Goal: Task Accomplishment & Management: Manage account settings

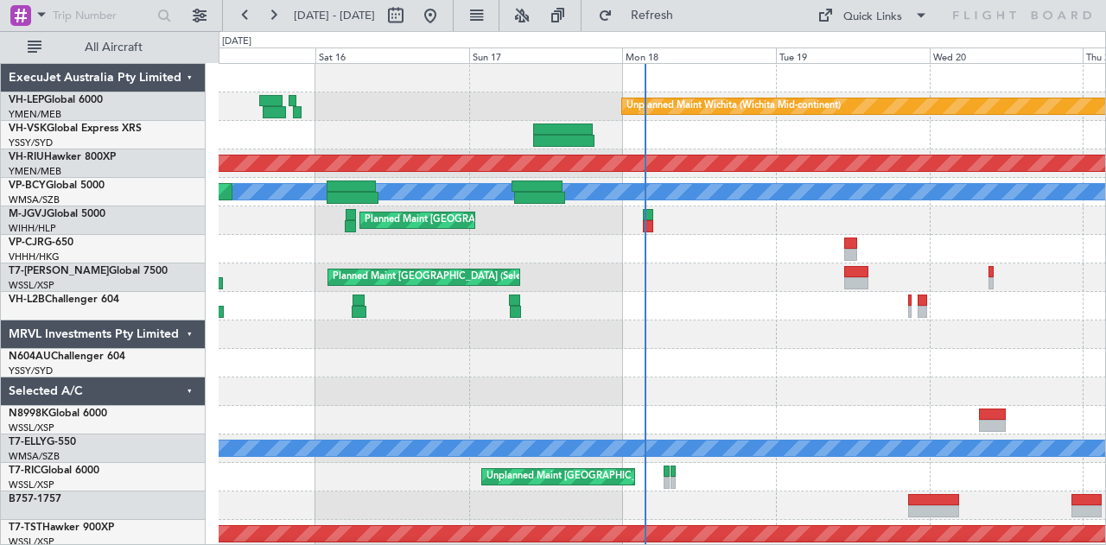
click at [684, 131] on div at bounding box center [662, 135] width 887 height 29
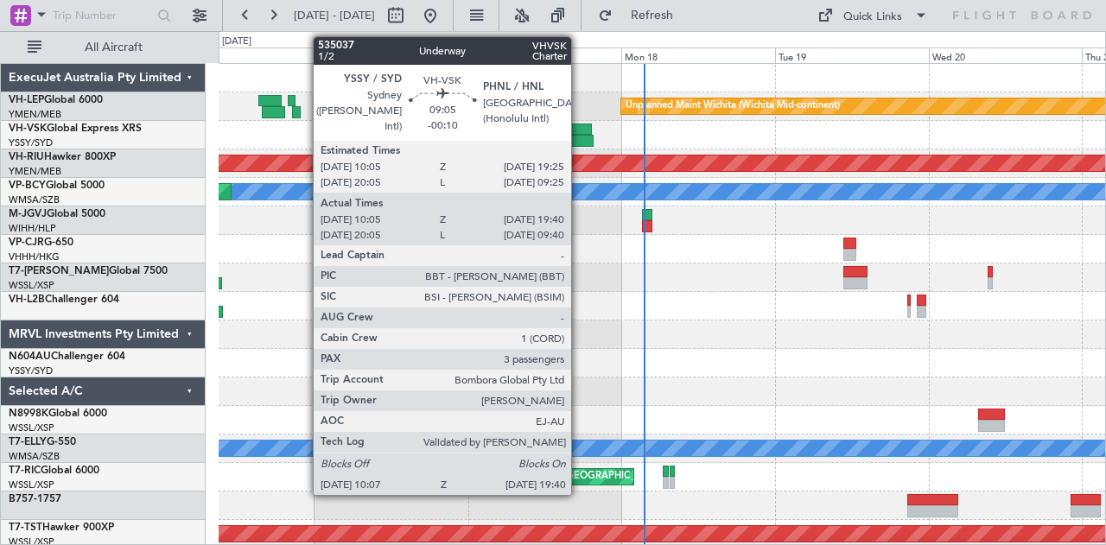
click at [580, 129] on div at bounding box center [562, 130] width 60 height 12
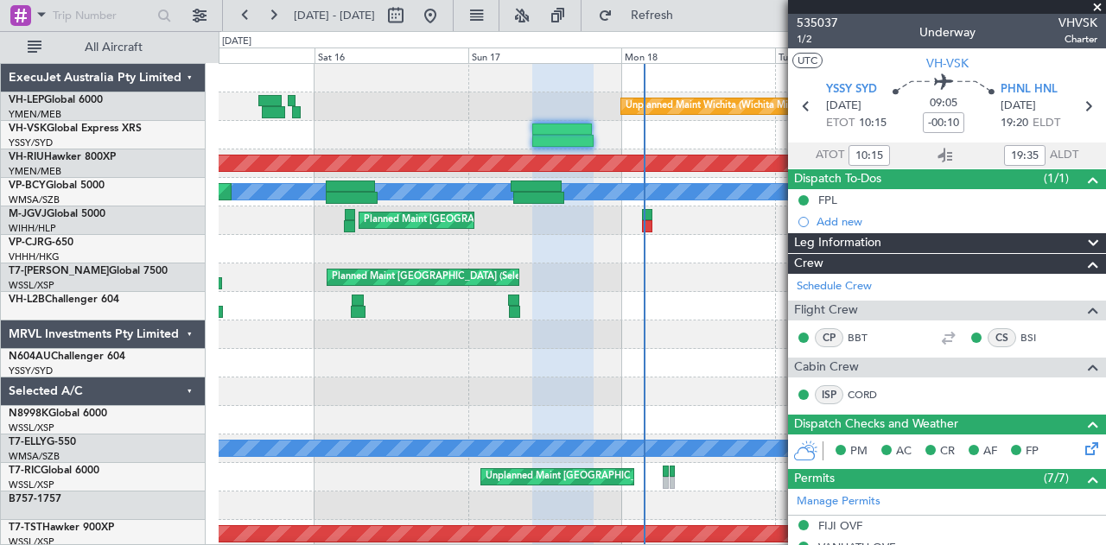
click at [1096, 8] on span at bounding box center [1097, 8] width 17 height 16
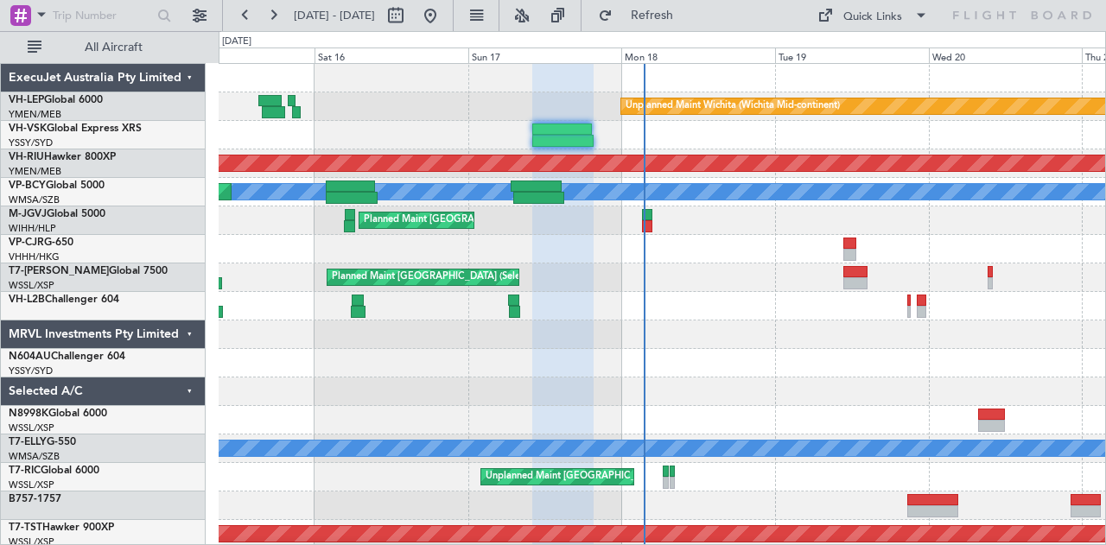
type input "0"
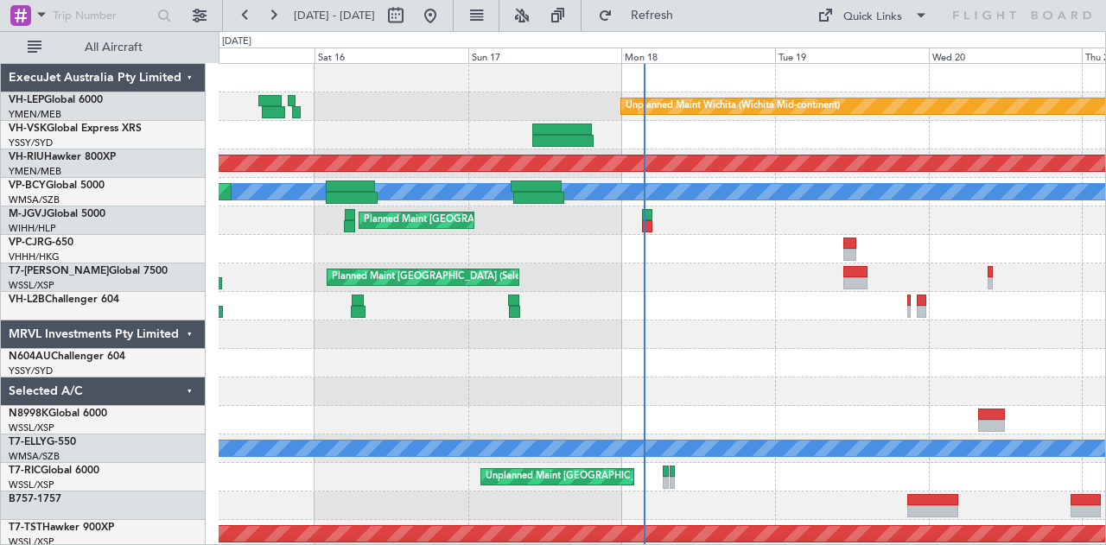
click at [394, 143] on div at bounding box center [662, 135] width 887 height 29
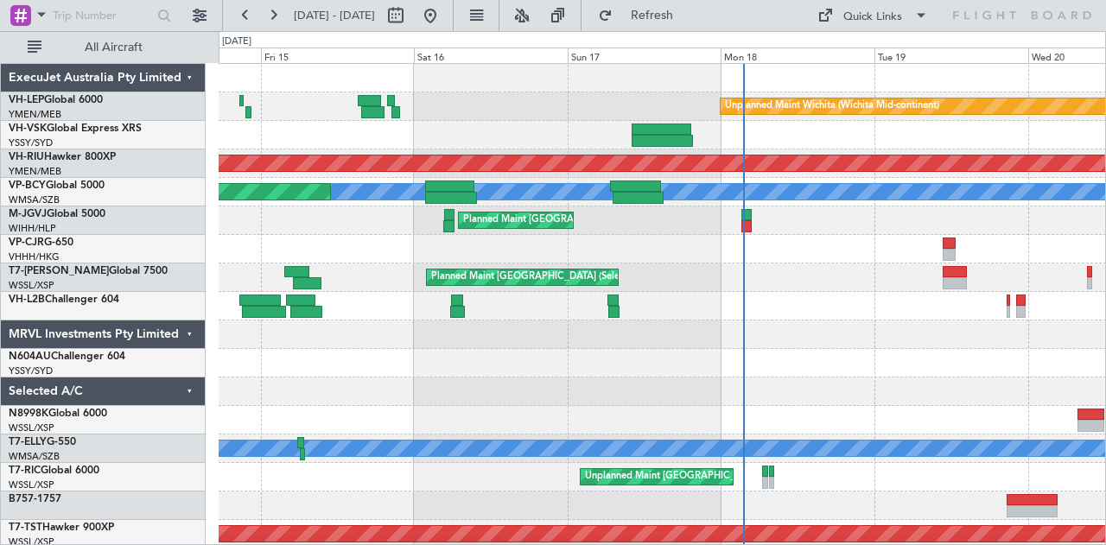
click at [365, 143] on div at bounding box center [662, 135] width 887 height 29
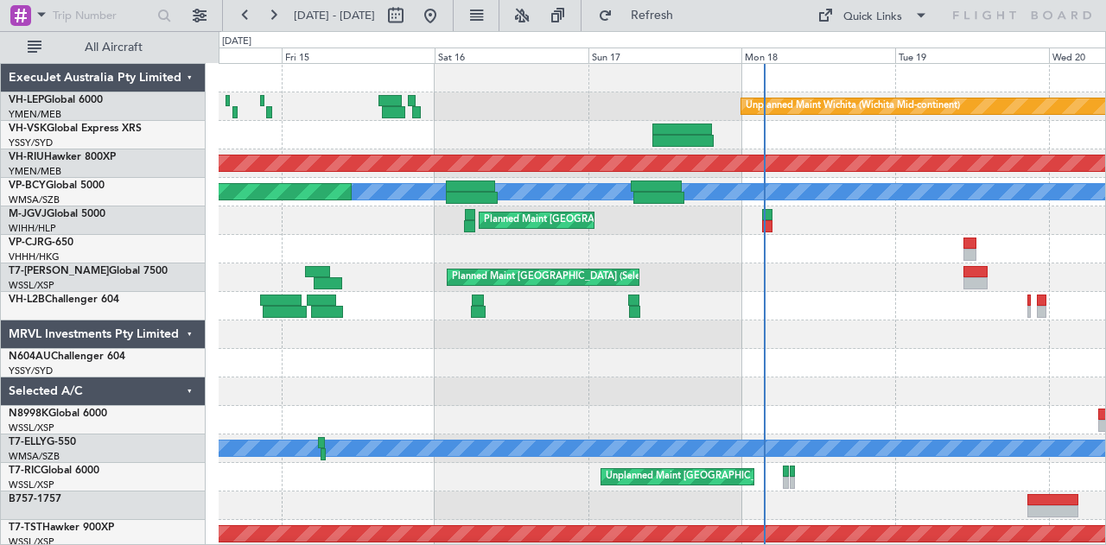
click at [429, 159] on div "Unplanned Maint Wichita (Wichita Mid-continent) Planned Maint [GEOGRAPHIC_DATA]…" at bounding box center [662, 534] width 887 height 941
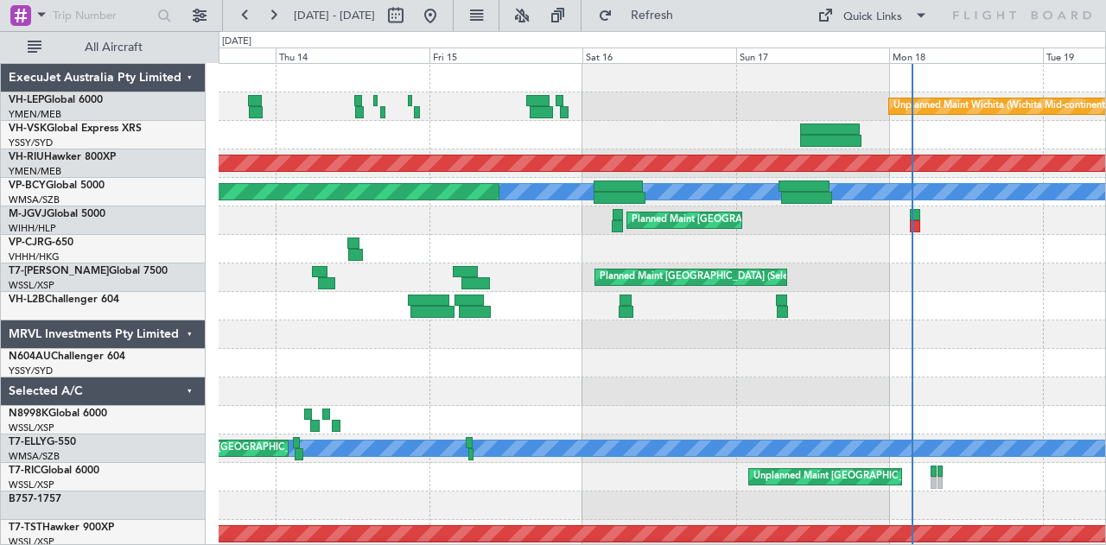
click at [423, 136] on div "Unplanned Maint Sydney ([PERSON_NAME] Intl)" at bounding box center [662, 135] width 887 height 29
click at [387, 136] on div "Unplanned Maint Sydney (Kingsford Smith Intl)" at bounding box center [662, 135] width 887 height 29
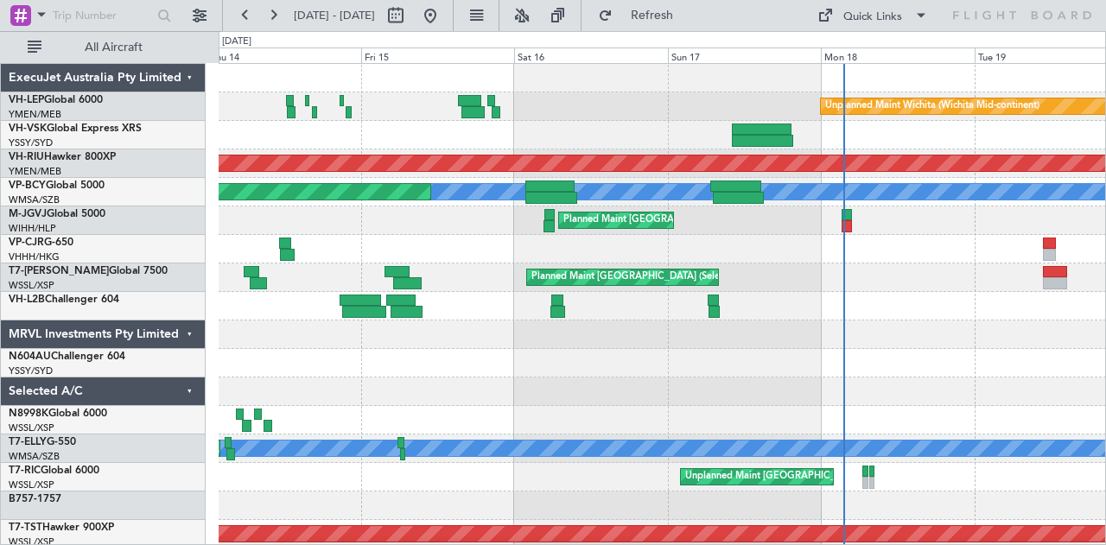
click at [354, 141] on div "Unplanned Maint Sydney (Kingsford Smith Intl)" at bounding box center [662, 135] width 887 height 29
click at [447, 156] on div "Unplanned Maint Wichita (Wichita Mid-continent) Unplanned Maint Sydney (Kingsfo…" at bounding box center [662, 534] width 887 height 941
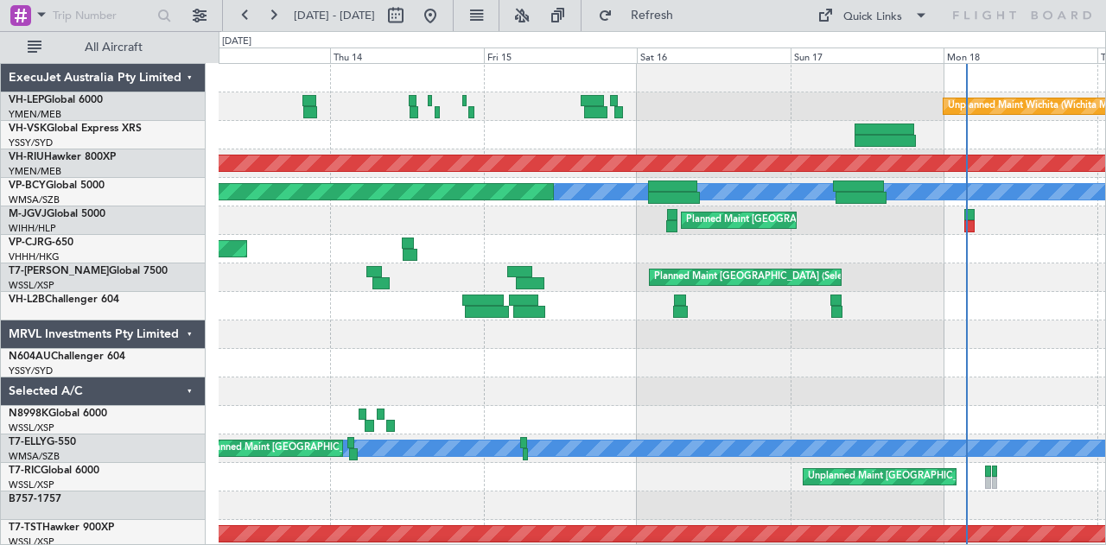
click at [568, 167] on div "Unplanned Maint Wichita (Wichita Mid-continent) Unplanned Maint Sydney (Kingsfo…" at bounding box center [662, 534] width 887 height 941
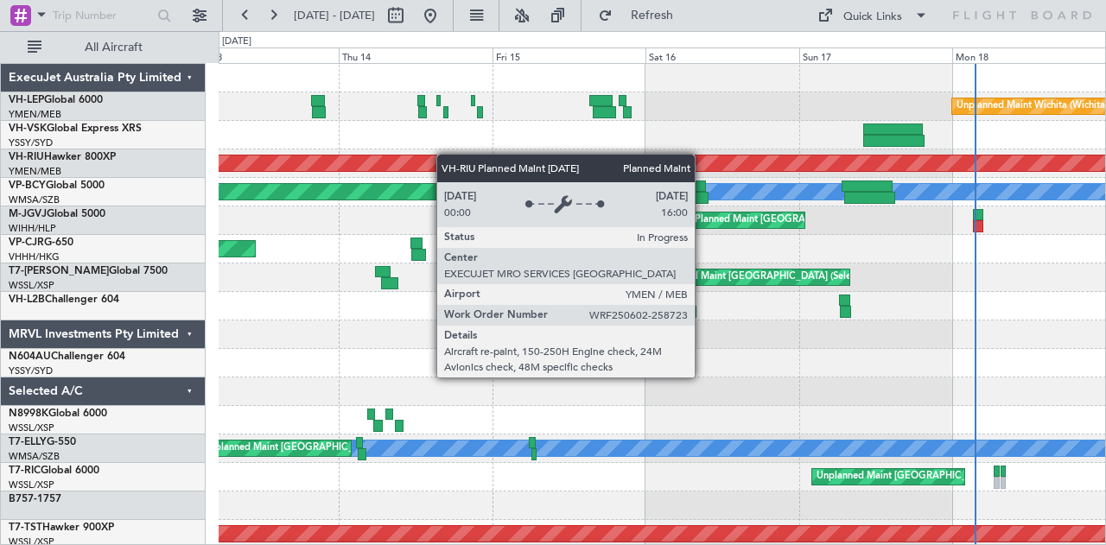
click at [437, 155] on div "Unplanned Maint Wichita (Wichita Mid-continent) Unplanned Maint Sydney (Kingsfo…" at bounding box center [662, 534] width 887 height 941
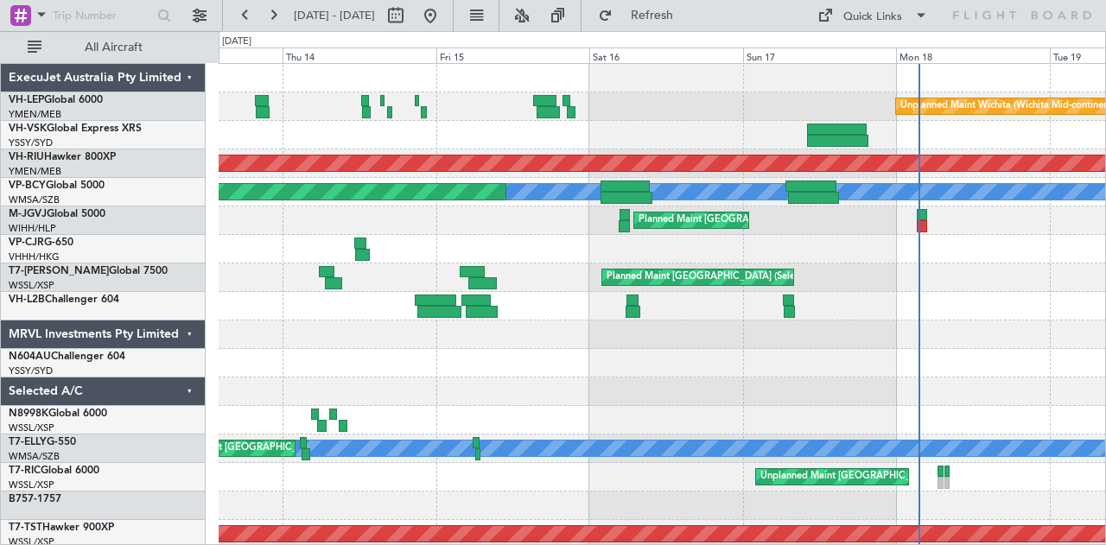
click at [439, 143] on div "Unplanned Maint Sydney (Kingsford Smith Intl)" at bounding box center [662, 135] width 887 height 29
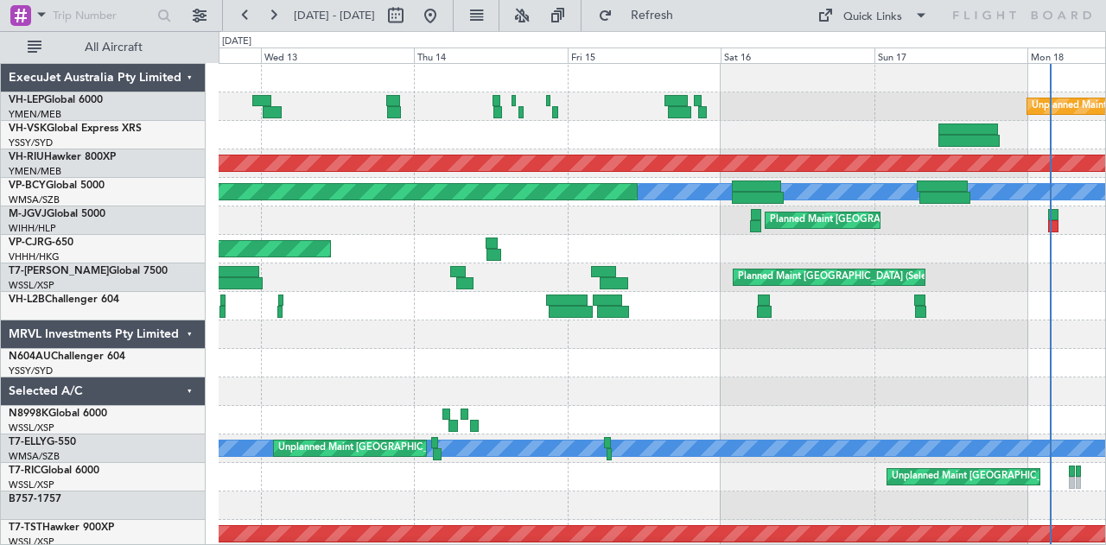
click at [599, 149] on div "Unplanned Maint Wichita (Wichita Mid-continent) Unplanned Maint Sydney (Kingsfo…" at bounding box center [662, 534] width 887 height 941
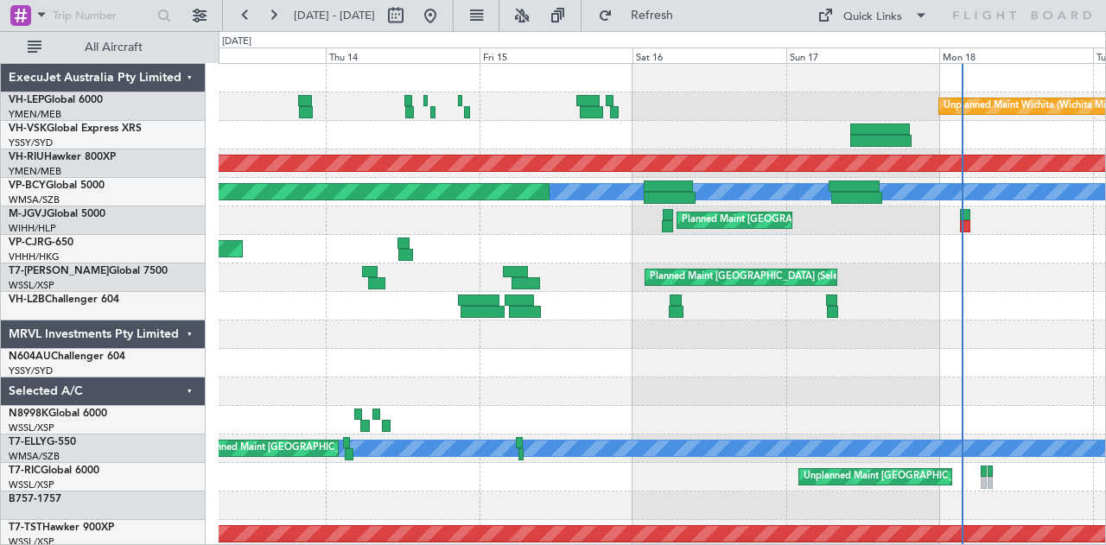
click at [491, 140] on div "Unplanned Maint Sydney (Kingsford Smith Intl)" at bounding box center [662, 135] width 887 height 29
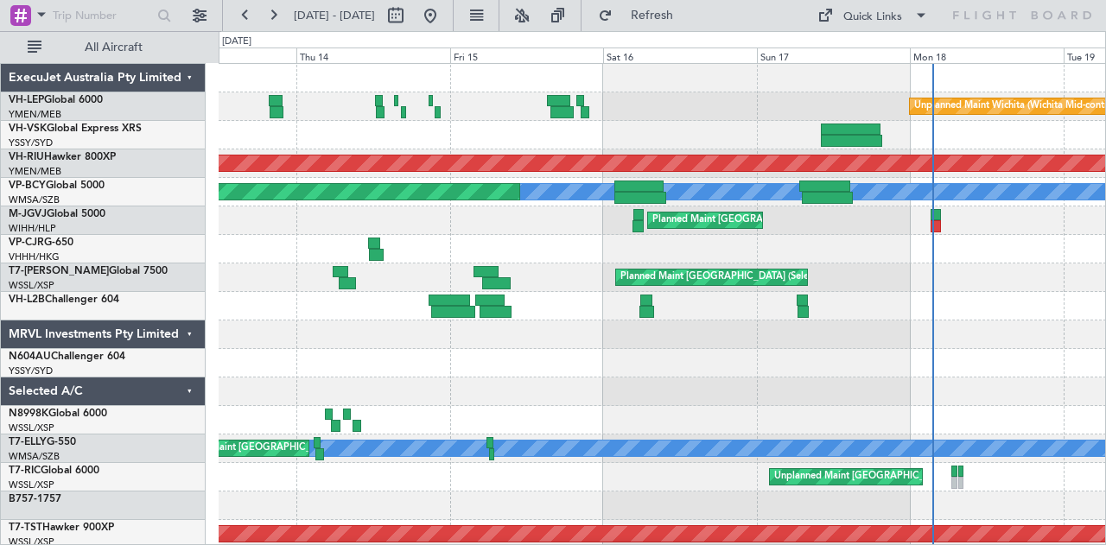
click at [560, 139] on div "Unplanned Maint Sydney (Kingsford Smith Intl)" at bounding box center [662, 135] width 887 height 29
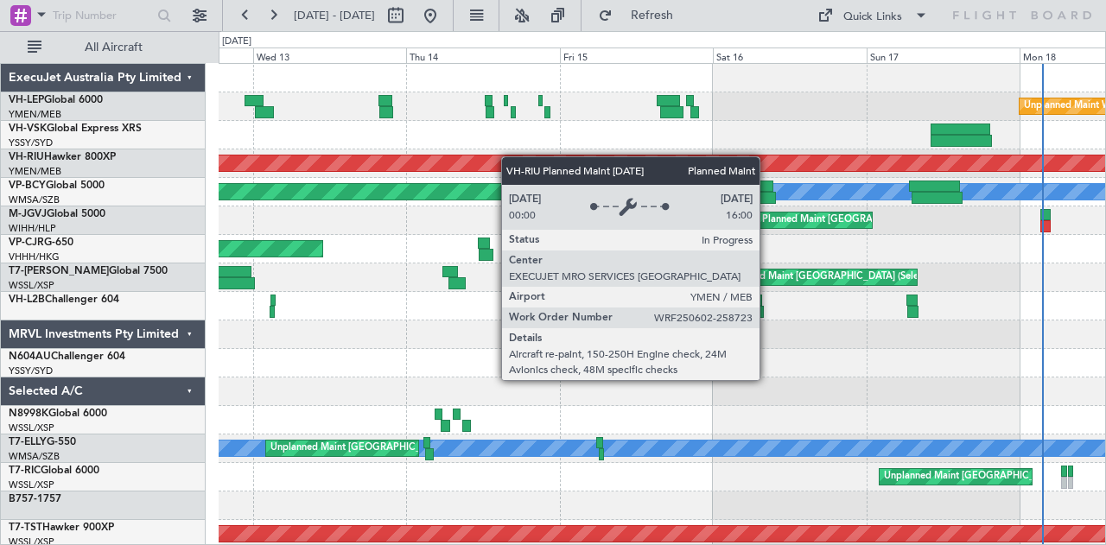
click at [524, 160] on div "Unplanned Maint Wichita (Wichita Mid-continent) Unplanned Maint Sydney (Kingsfo…" at bounding box center [662, 534] width 887 height 941
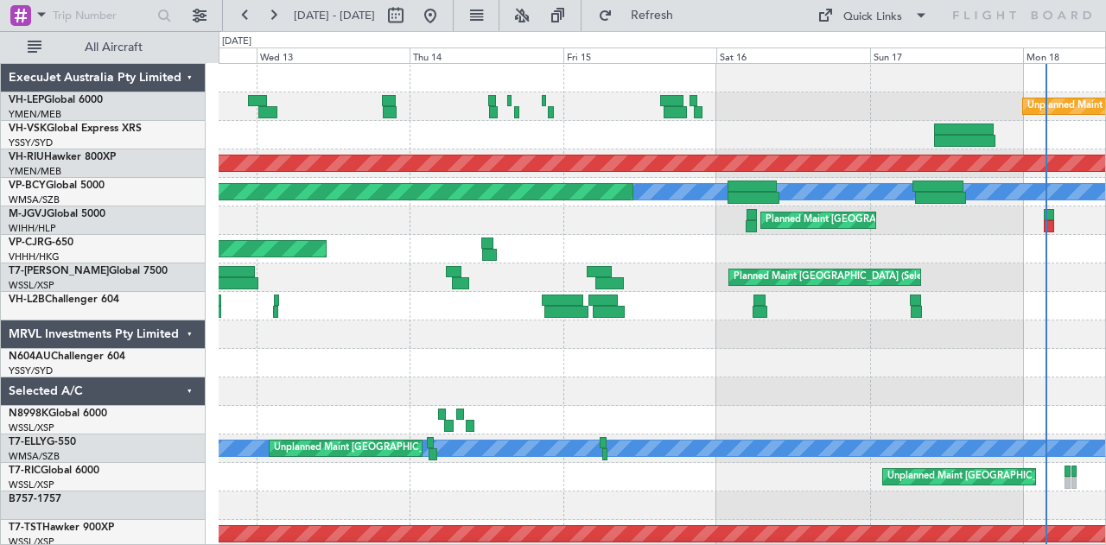
click at [579, 151] on div "Unplanned Maint Wichita (Wichita Mid-continent) Unplanned Maint Sydney (Kingsfo…" at bounding box center [662, 534] width 887 height 941
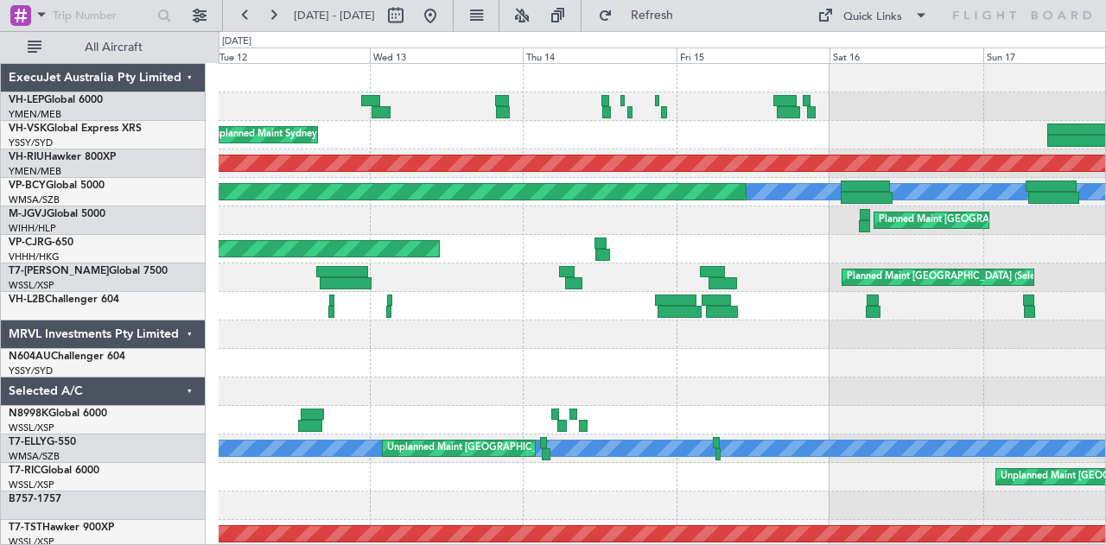
click at [472, 147] on div "Unplanned Maint Sydney (Kingsford Smith Intl)" at bounding box center [662, 135] width 887 height 29
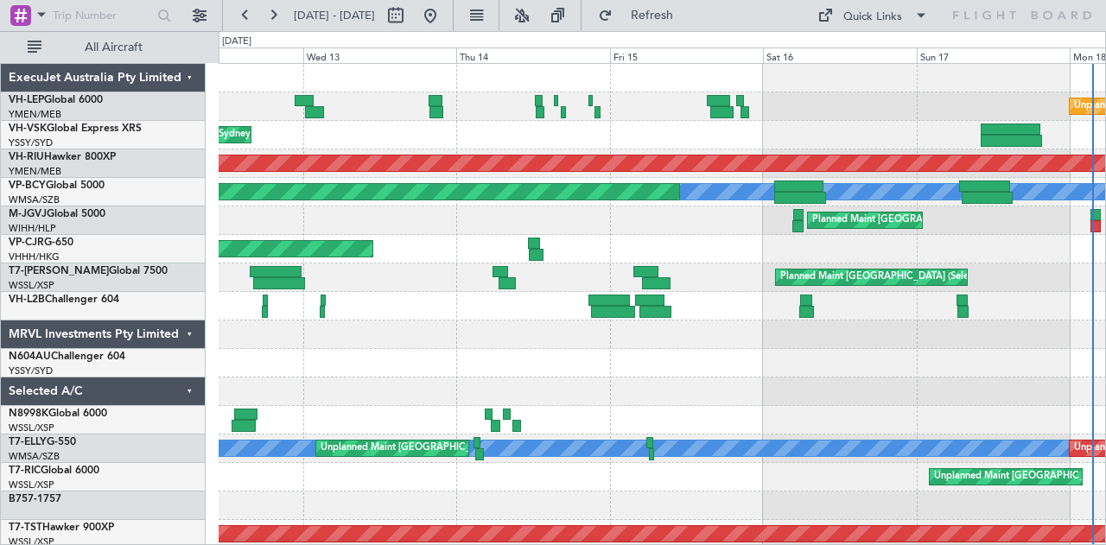
click at [462, 153] on div "Unplanned Maint Wichita (Wichita Mid-continent) Unplanned Maint Sydney (Kingsfo…" at bounding box center [662, 534] width 887 height 941
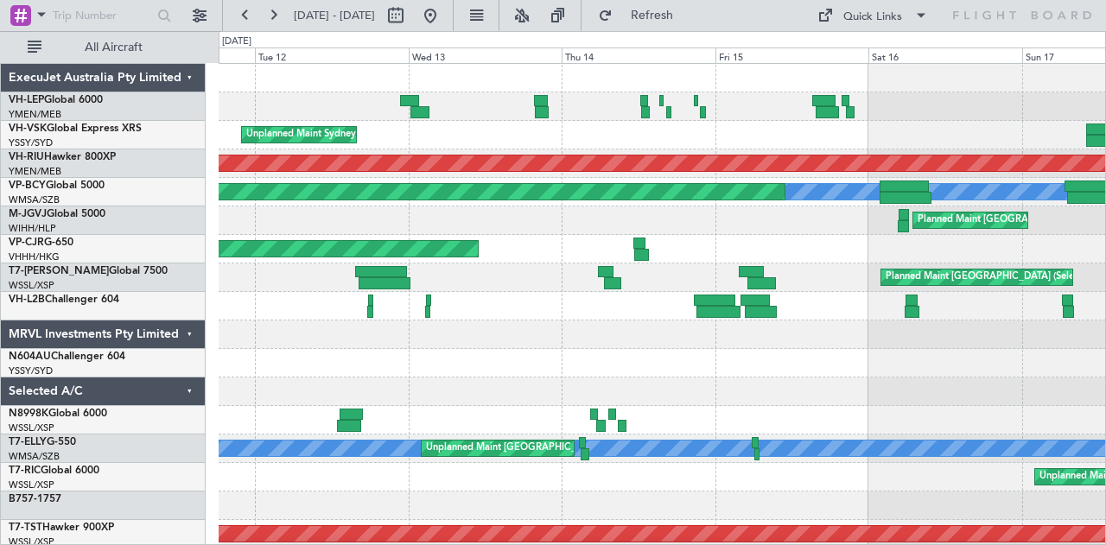
click at [301, 149] on div "Planned Maint [GEOGRAPHIC_DATA] ([GEOGRAPHIC_DATA])" at bounding box center [662, 163] width 887 height 29
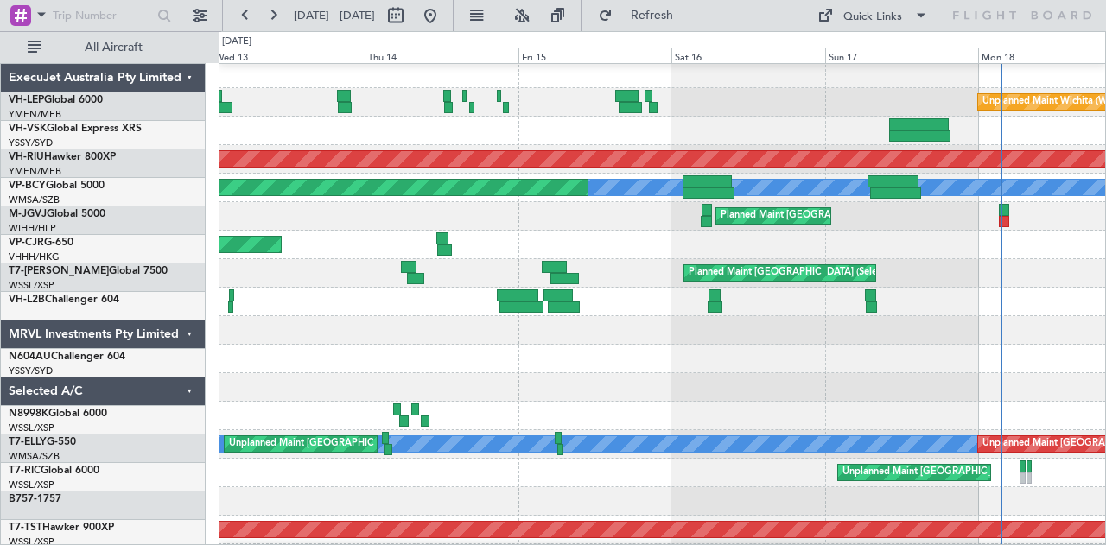
scroll to position [4, 0]
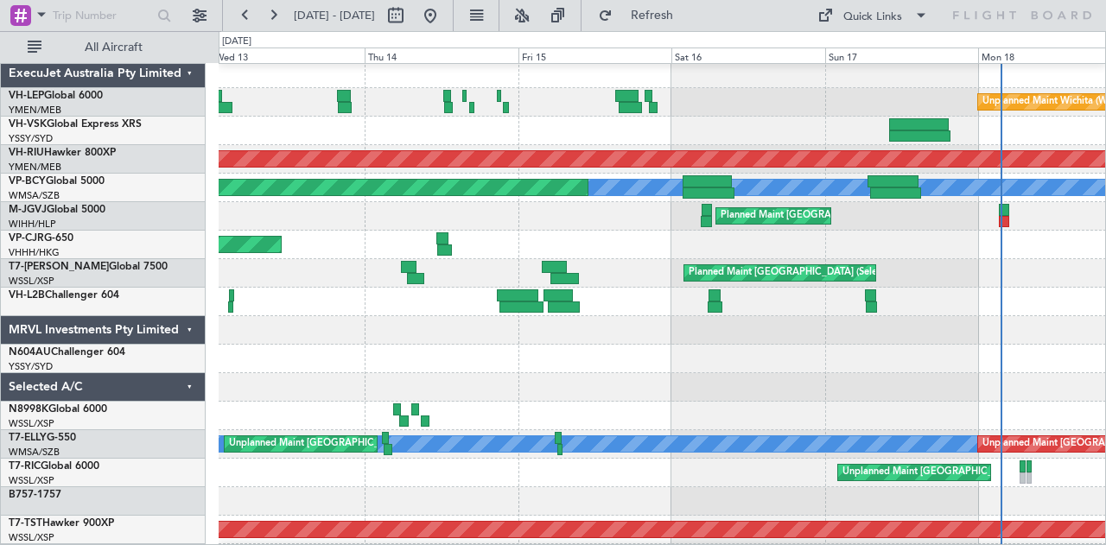
click at [506, 136] on div "Unplanned Maint Sydney (Kingsford Smith Intl)" at bounding box center [662, 131] width 887 height 29
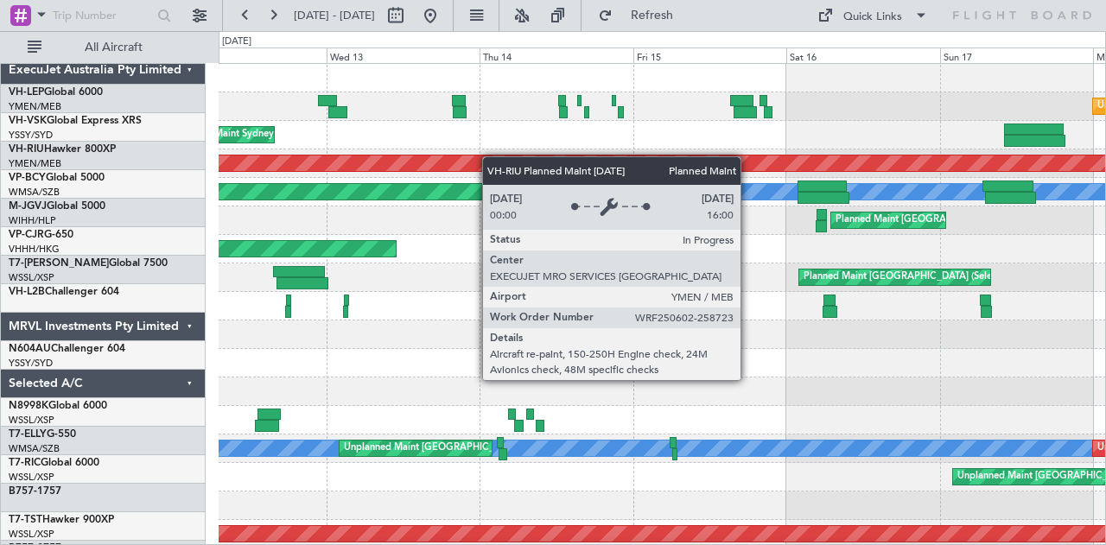
click at [500, 157] on div "Unplanned Maint Wichita (Wichita Mid-continent) Unplanned Maint Sydney (Kingsfo…" at bounding box center [662, 534] width 887 height 941
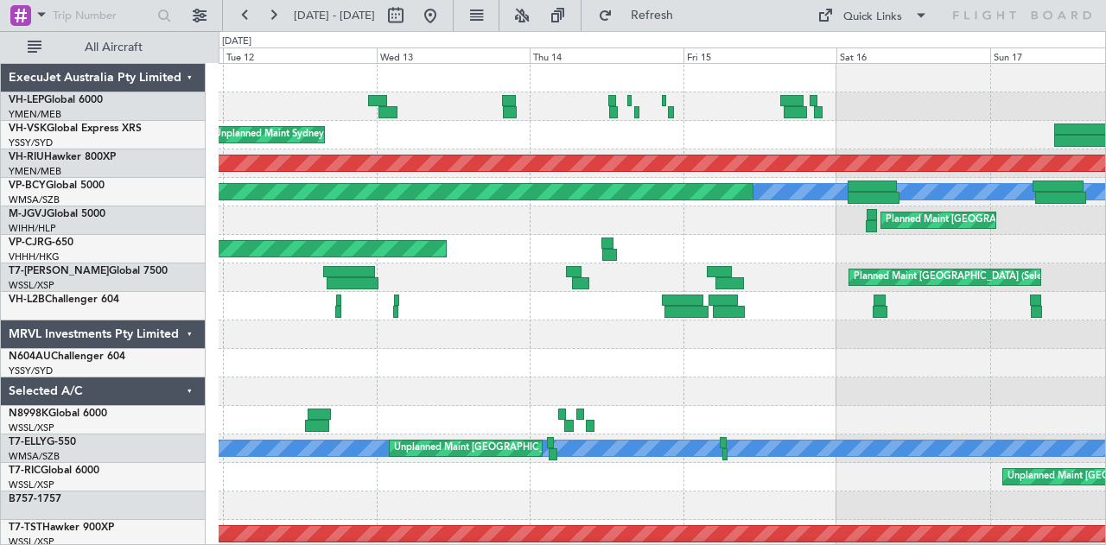
click at [527, 145] on div "Unplanned Maint Sydney (Kingsford Smith Intl)" at bounding box center [662, 135] width 887 height 29
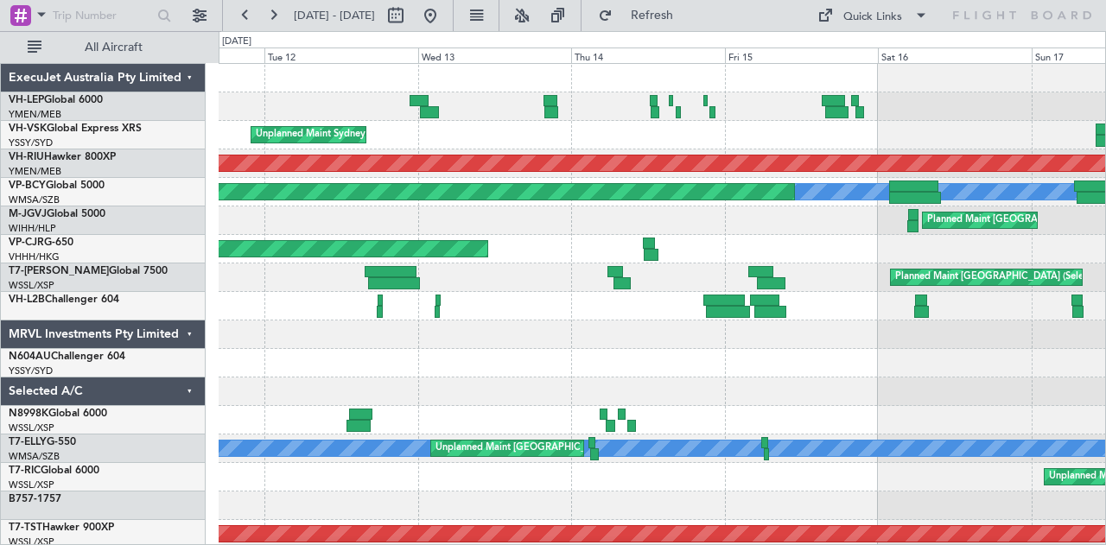
click at [531, 143] on div "Unplanned Maint Sydney (Kingsford Smith Intl)" at bounding box center [662, 135] width 887 height 29
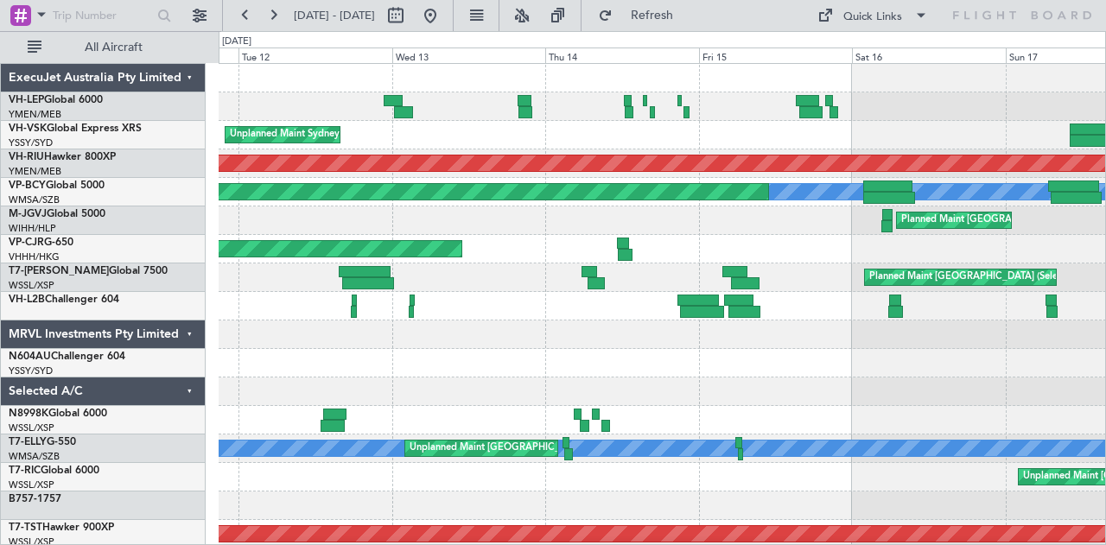
click at [421, 144] on div "Unplanned Maint Sydney (Kingsford Smith Intl)" at bounding box center [662, 135] width 887 height 29
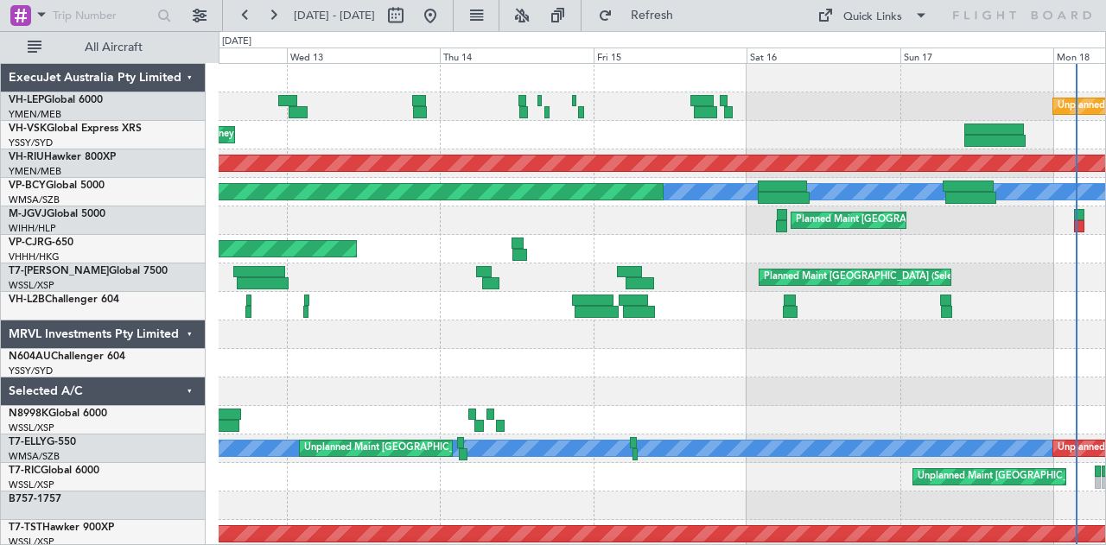
click at [408, 141] on div "Unplanned Maint Sydney (Kingsford Smith Intl)" at bounding box center [662, 135] width 887 height 29
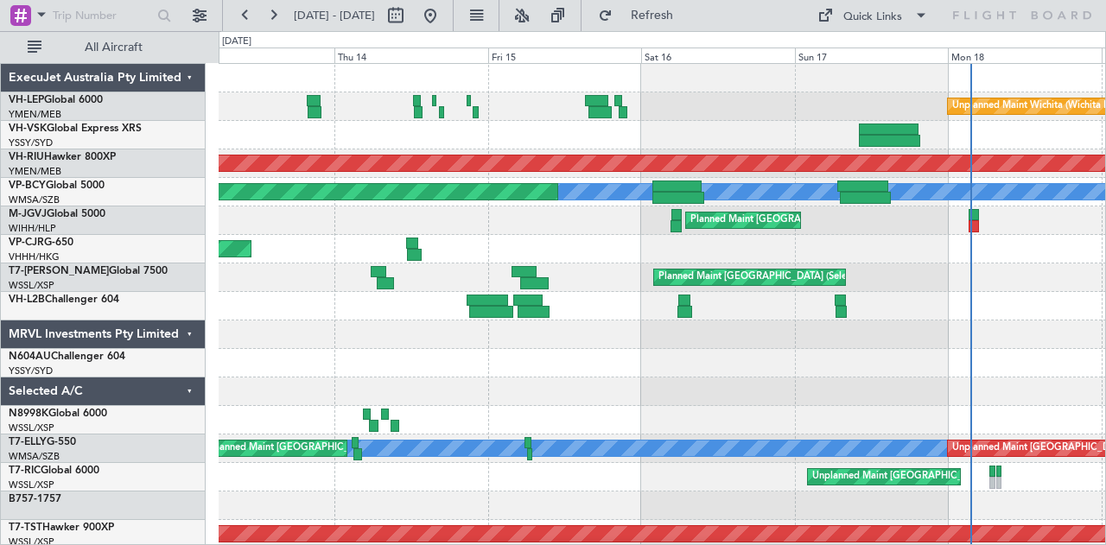
click at [454, 155] on div "Unplanned Maint Wichita (Wichita Mid-continent) Unplanned Maint Sydney (Kingsfo…" at bounding box center [662, 534] width 887 height 941
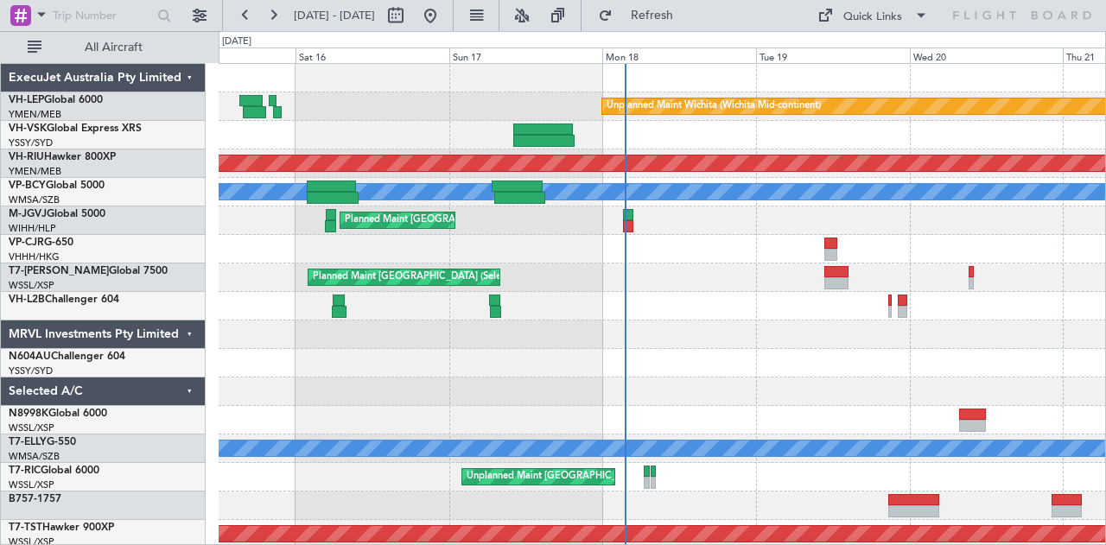
click at [454, 255] on div "Unplanned Maint Wichita (Wichita Mid-continent) Planned Maint Melbourne (Essend…" at bounding box center [662, 534] width 887 height 941
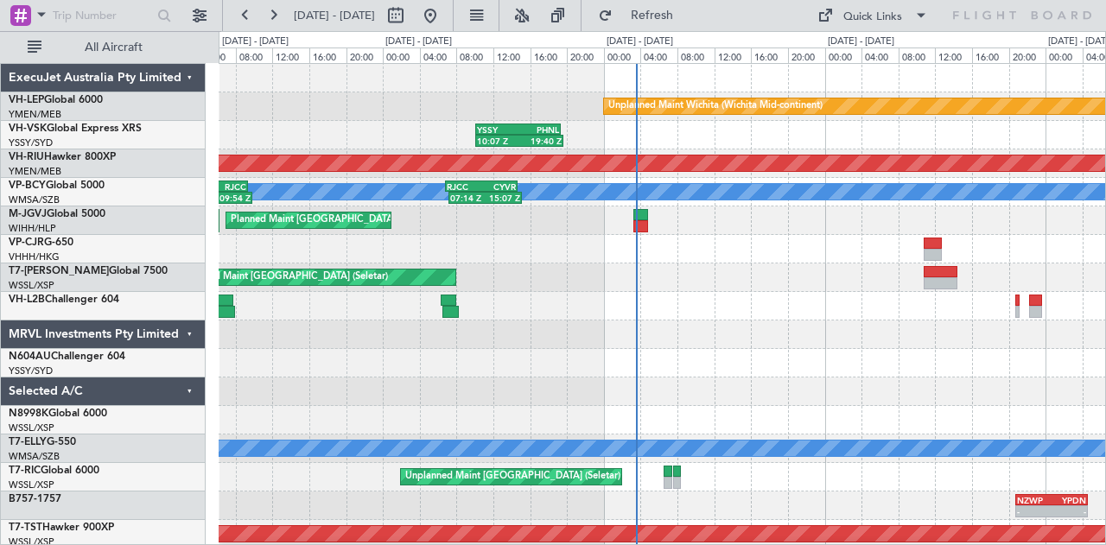
click at [546, 252] on div at bounding box center [662, 249] width 887 height 29
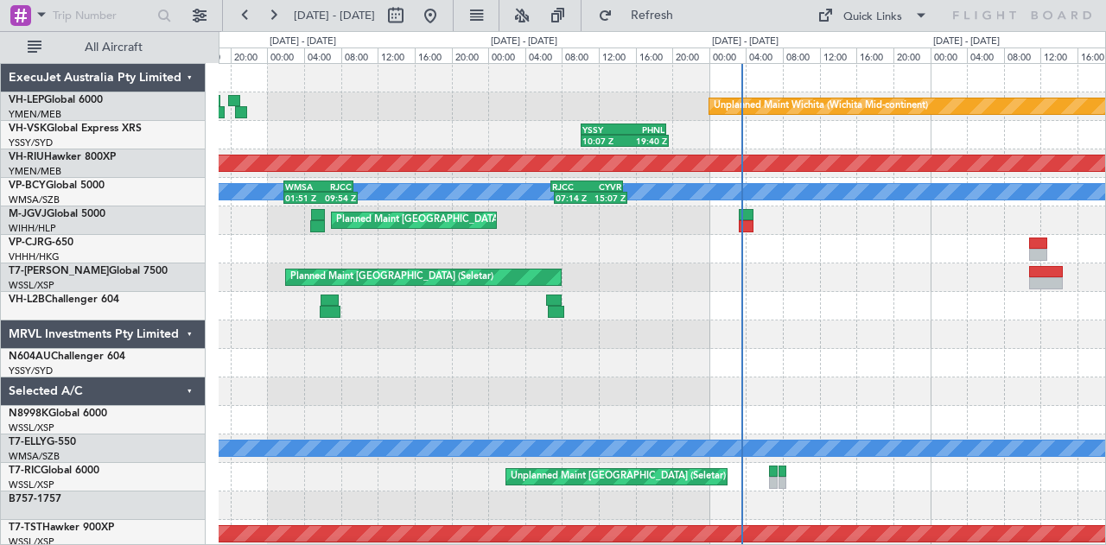
click at [408, 98] on div "Unplanned Maint Wichita (Wichita Mid-continent)" at bounding box center [662, 106] width 887 height 29
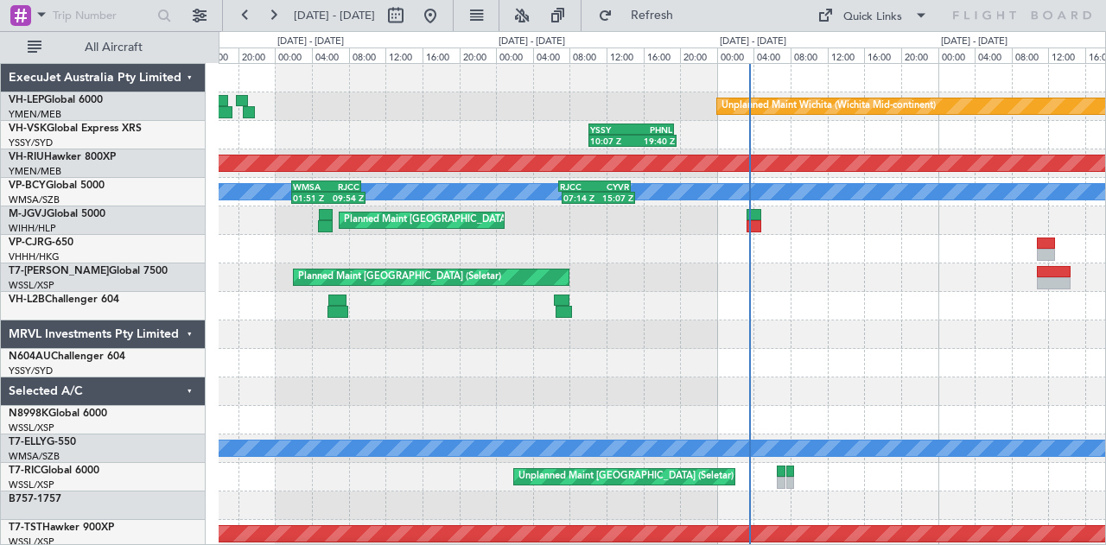
click at [401, 118] on div "Unplanned Maint Wichita (Wichita Mid-continent)" at bounding box center [662, 106] width 887 height 29
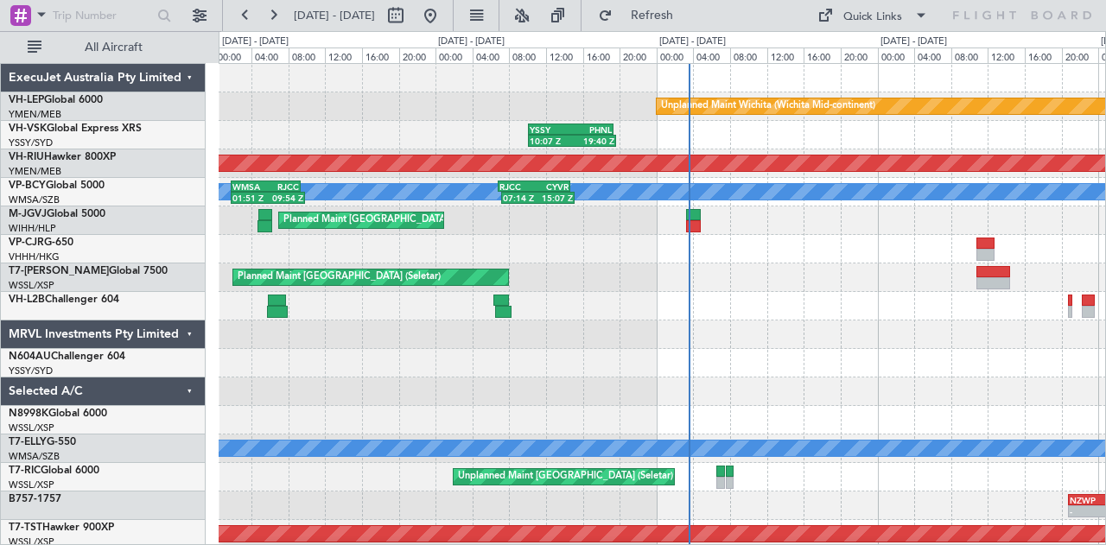
click at [320, 131] on div "10:07 Z 19:40 Z YSSY 10:05 Z PHNL 19:25 Z" at bounding box center [662, 135] width 887 height 29
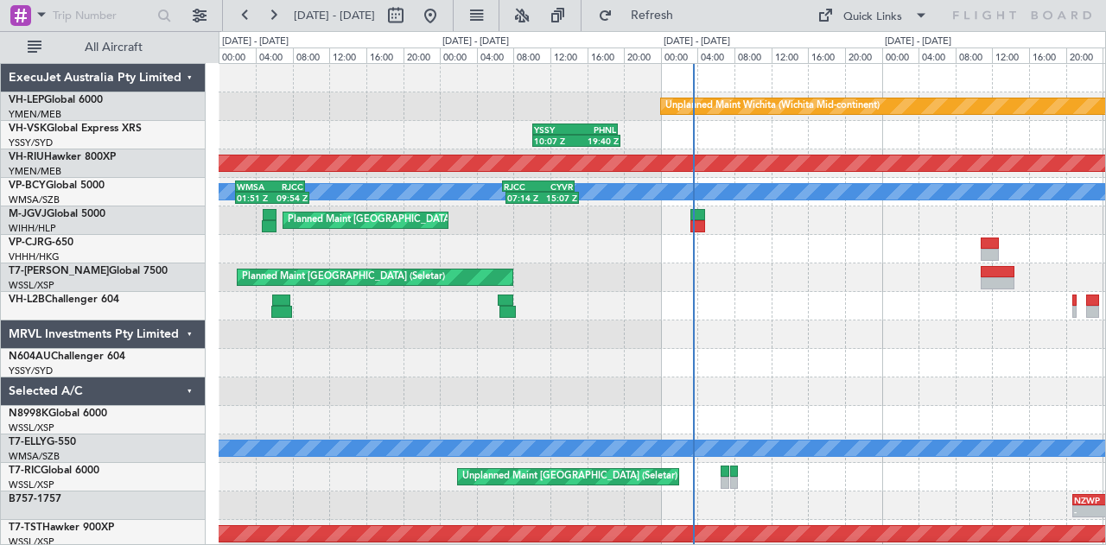
click at [661, 137] on div "10:07 Z 19:40 Z YSSY 10:05 Z PHNL 19:25 Z" at bounding box center [662, 135] width 887 height 29
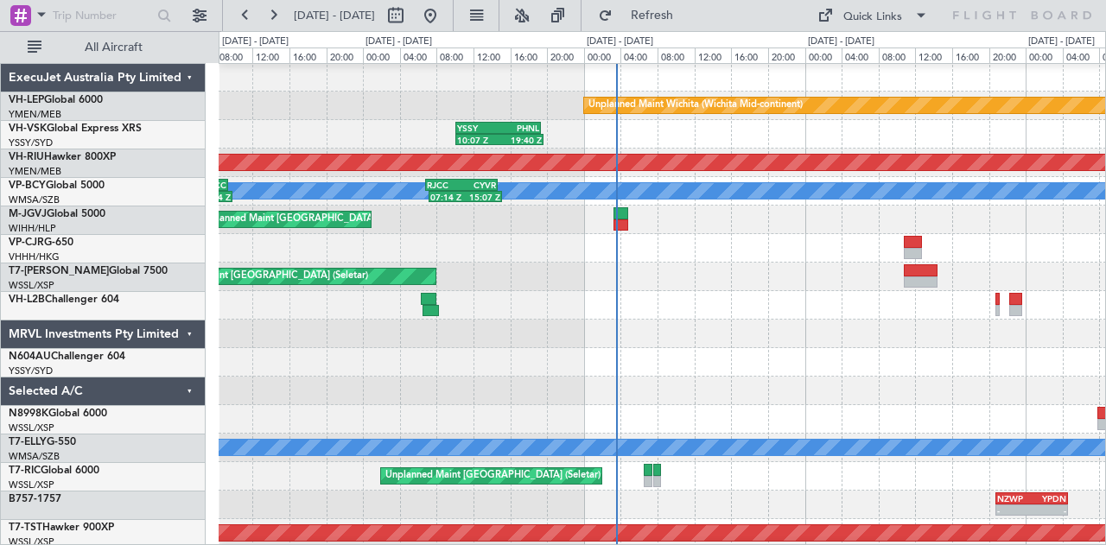
click at [743, 127] on div "10:07 Z 19:40 Z YSSY 10:05 Z PHNL 19:25 Z" at bounding box center [662, 134] width 887 height 29
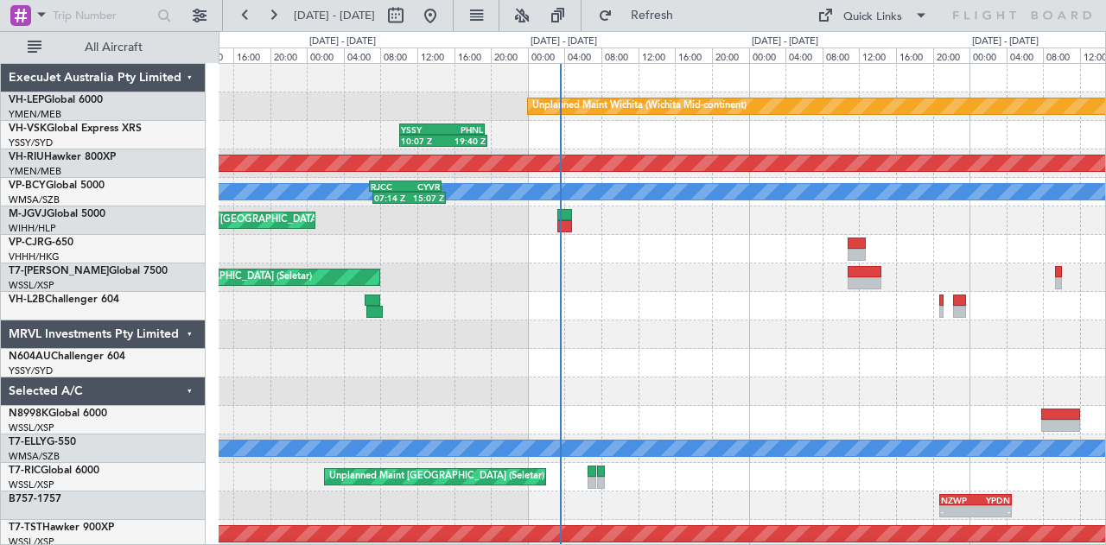
click at [605, 163] on div "Unplanned Maint Wichita (Wichita Mid-continent) 10:07 Z 19:40 Z YSSY 10:05 Z PH…" at bounding box center [662, 534] width 887 height 941
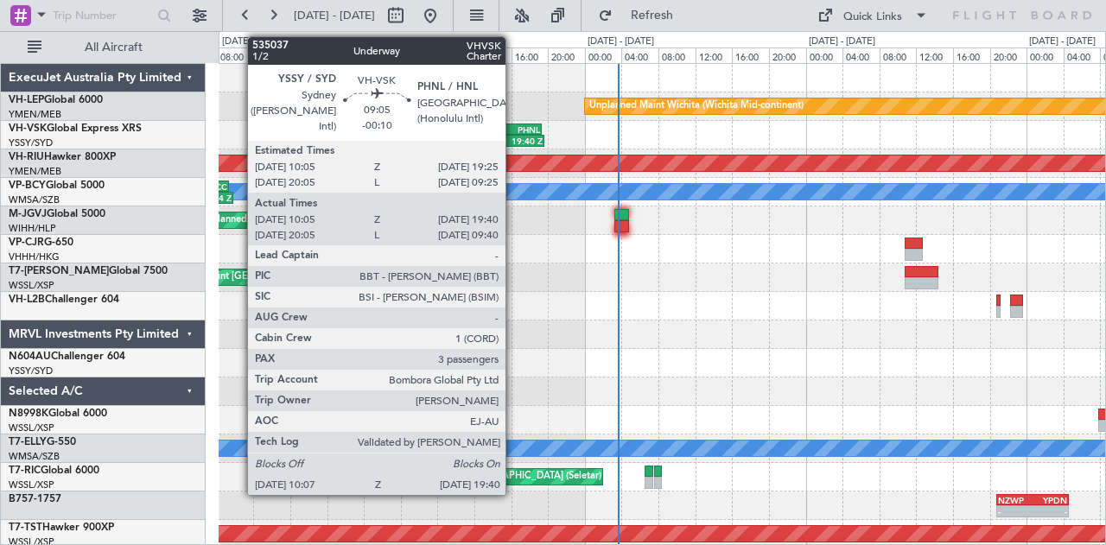
click at [514, 134] on div "19:25 Z" at bounding box center [519, 139] width 41 height 10
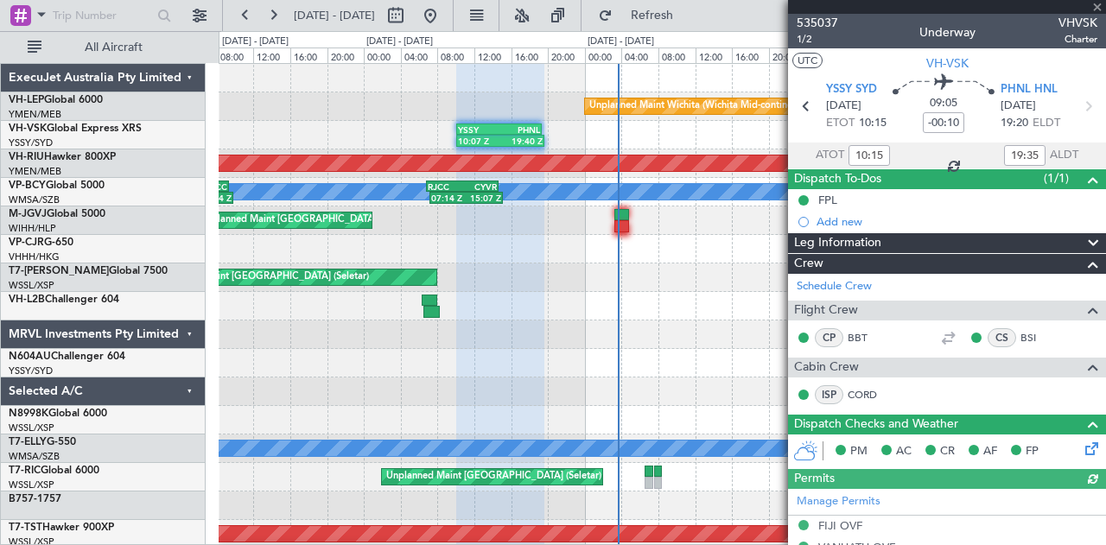
type input "20:15"
type input "09:35"
type input "10:15"
type input "19:35"
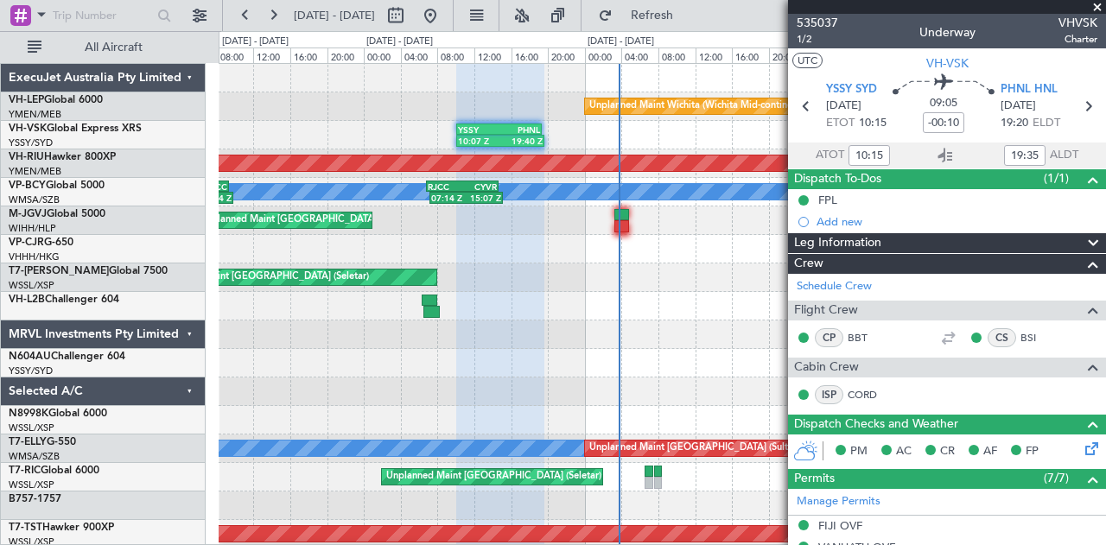
click at [311, 378] on div "Unplanned Maint Wichita (Wichita Mid-continent) 10:07 Z 19:40 Z YSSY 10:05 Z PH…" at bounding box center [662, 534] width 887 height 941
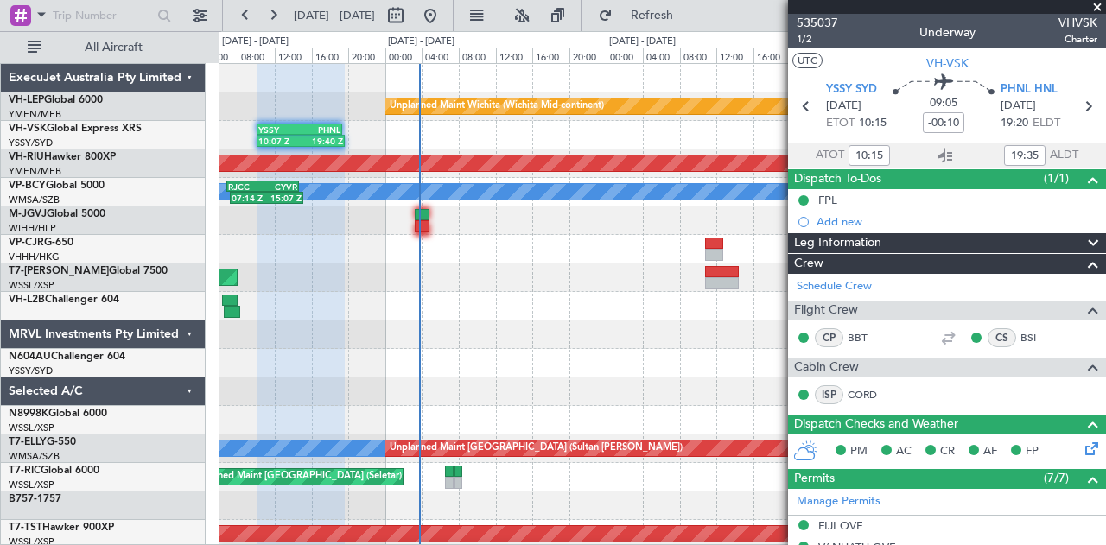
click at [1099, 3] on span at bounding box center [1097, 8] width 17 height 16
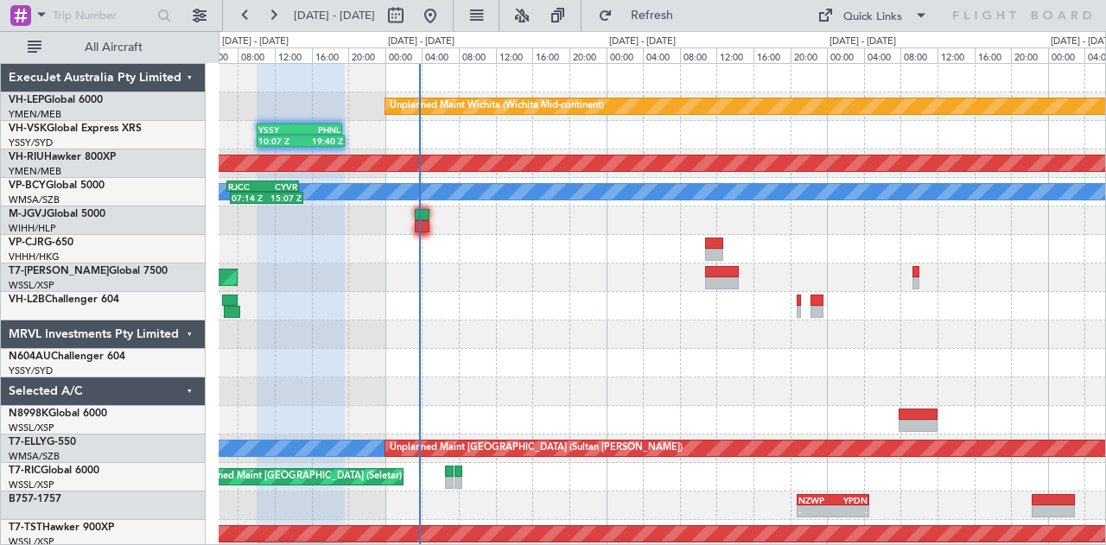
type input "0"
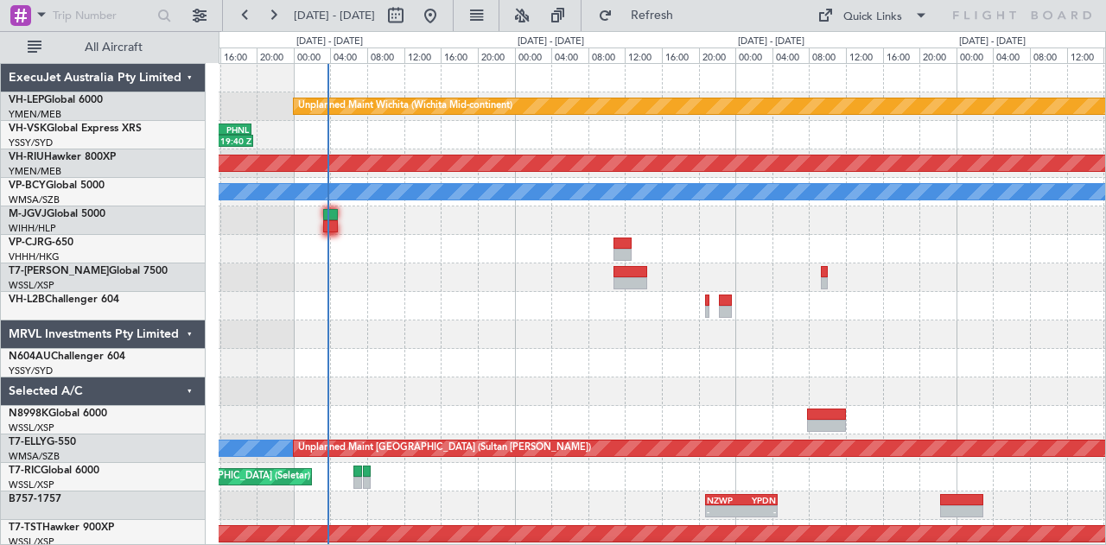
click at [436, 143] on div "10:07 Z 19:40 Z YSSY 10:05 Z PHNL 19:25 Z PHNL 09:20 Z YSSY 19:50 Z - -" at bounding box center [662, 135] width 887 height 29
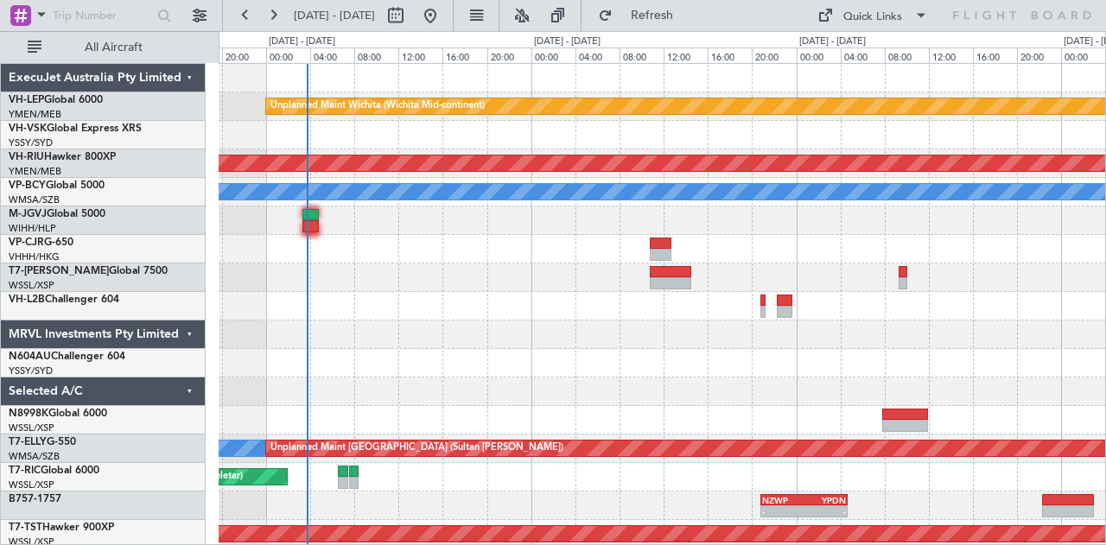
click at [520, 159] on div "Unplanned Maint Wichita (Wichita Mid-continent) 10:07 Z 19:40 Z YSSY 10:05 Z PH…" at bounding box center [662, 534] width 887 height 941
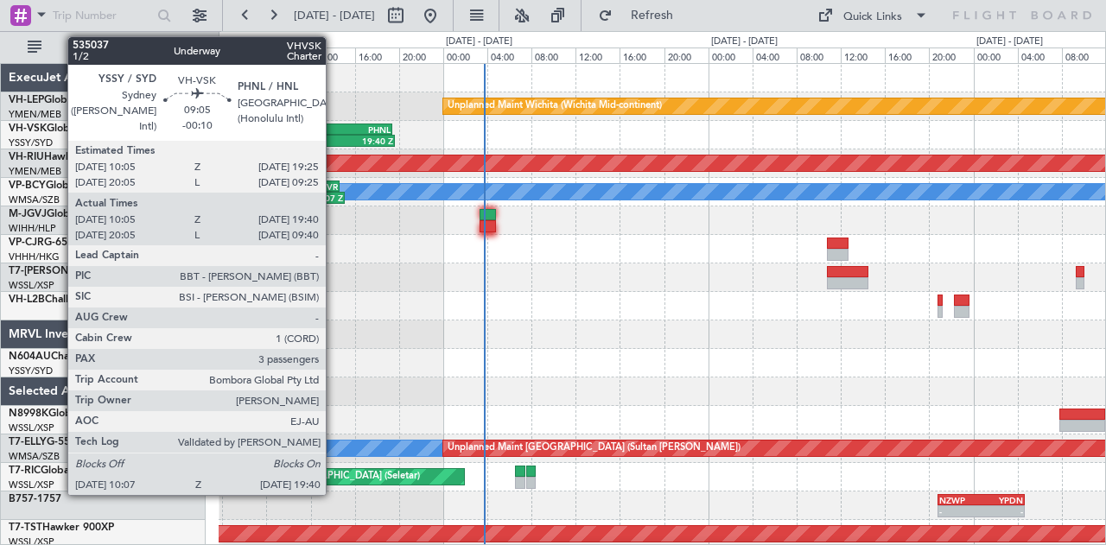
click at [334, 130] on div "YSSY" at bounding box center [315, 129] width 50 height 10
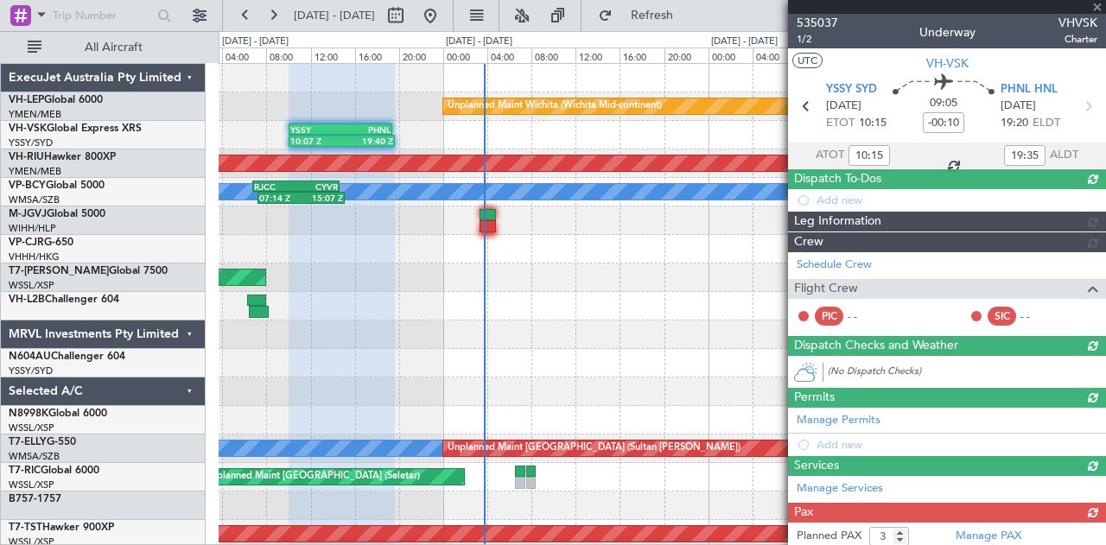
type input "20:15"
type input "09:35"
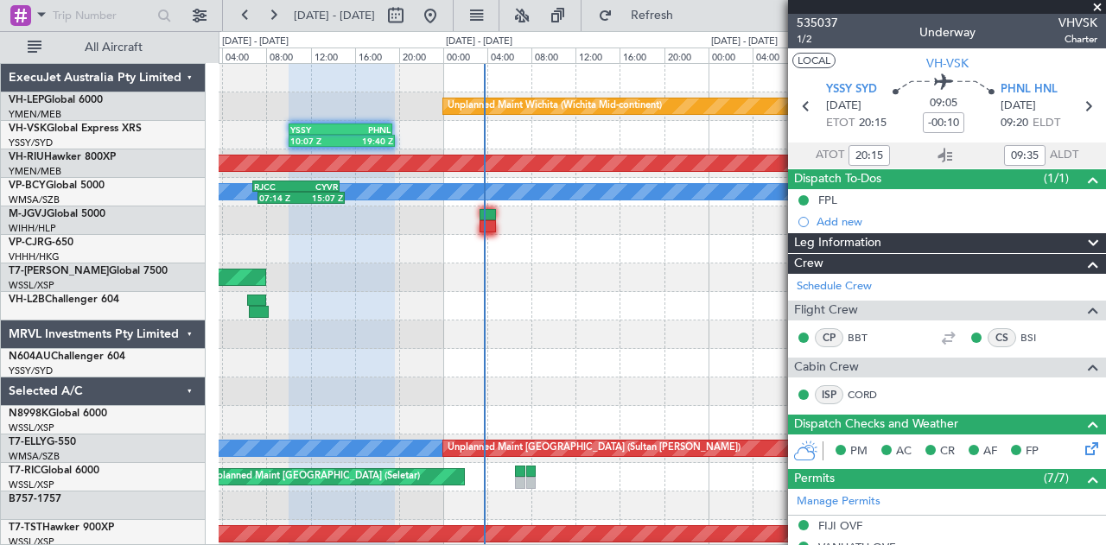
type input "10:15"
type input "19:35"
type input "20:15"
type input "09:35"
type input "10:15"
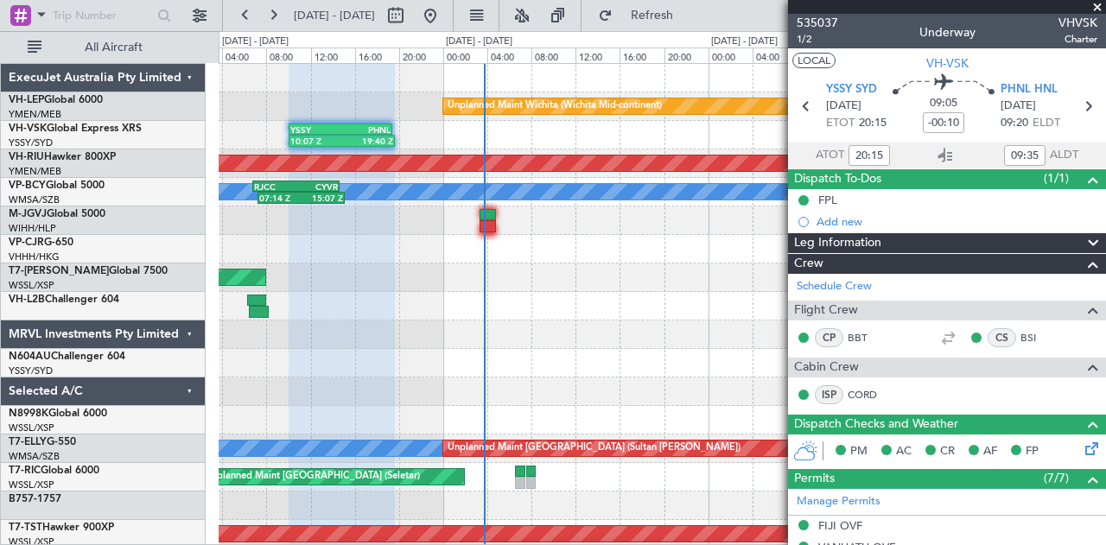
type input "19:35"
type input "20:15"
type input "09:35"
type input "10:15"
type input "19:35"
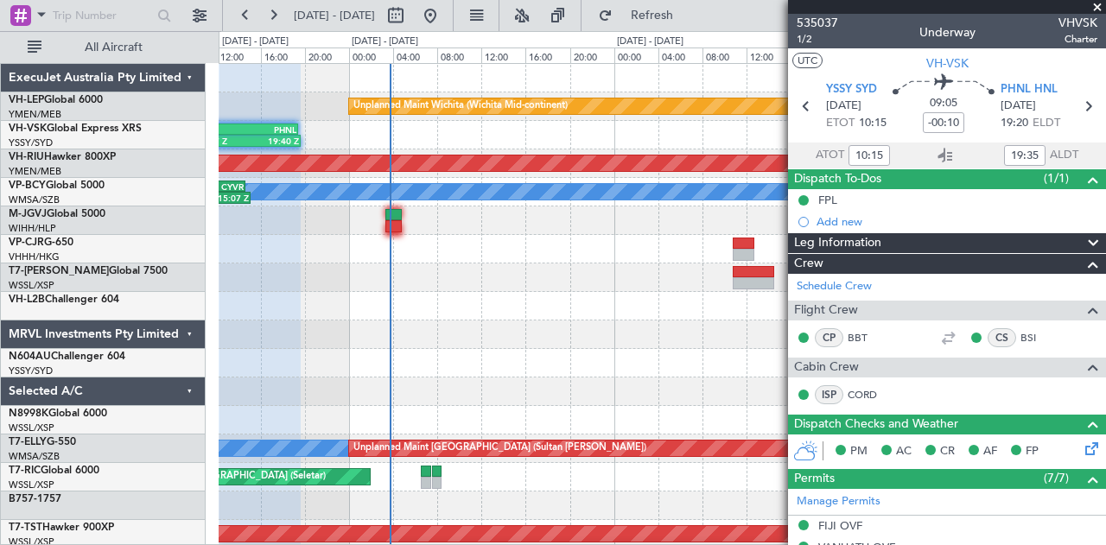
click at [366, 285] on div "Unplanned Maint Wichita (Wichita Mid-continent) 10:07 Z 19:40 Z YSSY 10:05 Z PH…" at bounding box center [662, 534] width 887 height 941
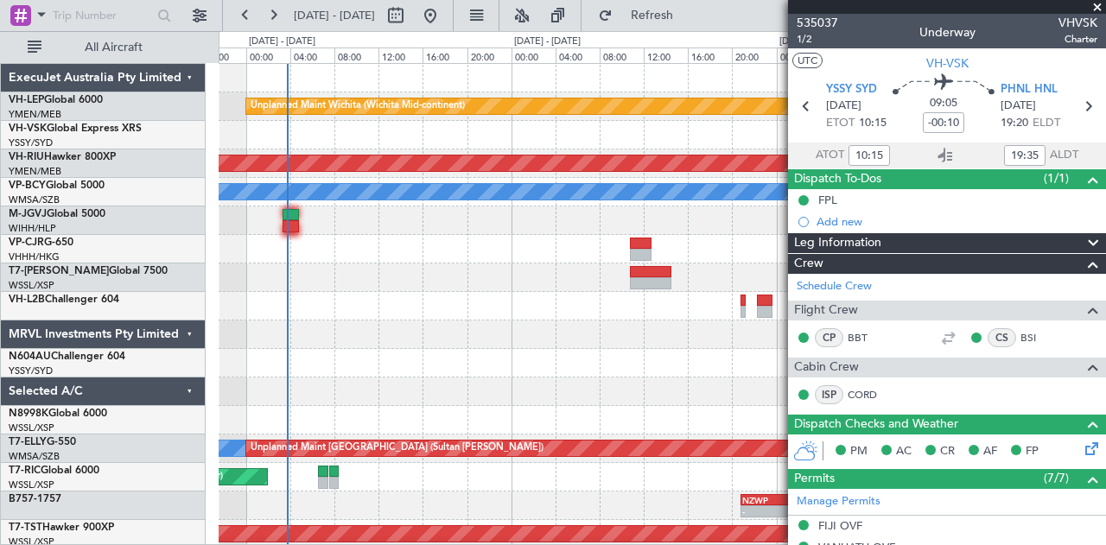
type input "20:15"
type input "09:35"
type input "10:15"
type input "19:35"
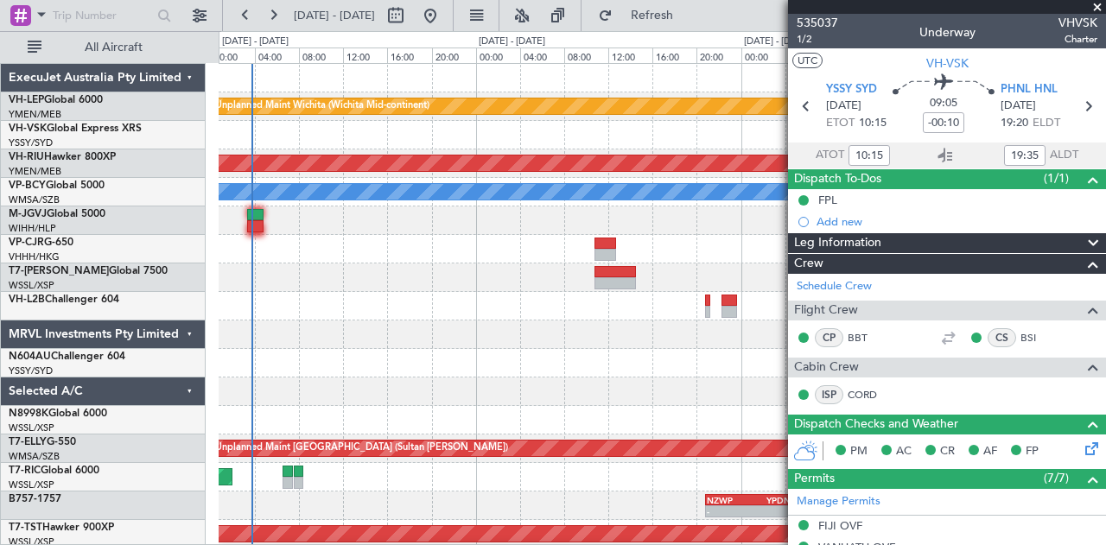
click at [320, 388] on div "Unplanned Maint Wichita (Wichita Mid-continent) 10:07 Z 19:40 Z YSSY 10:05 Z PH…" at bounding box center [662, 534] width 887 height 941
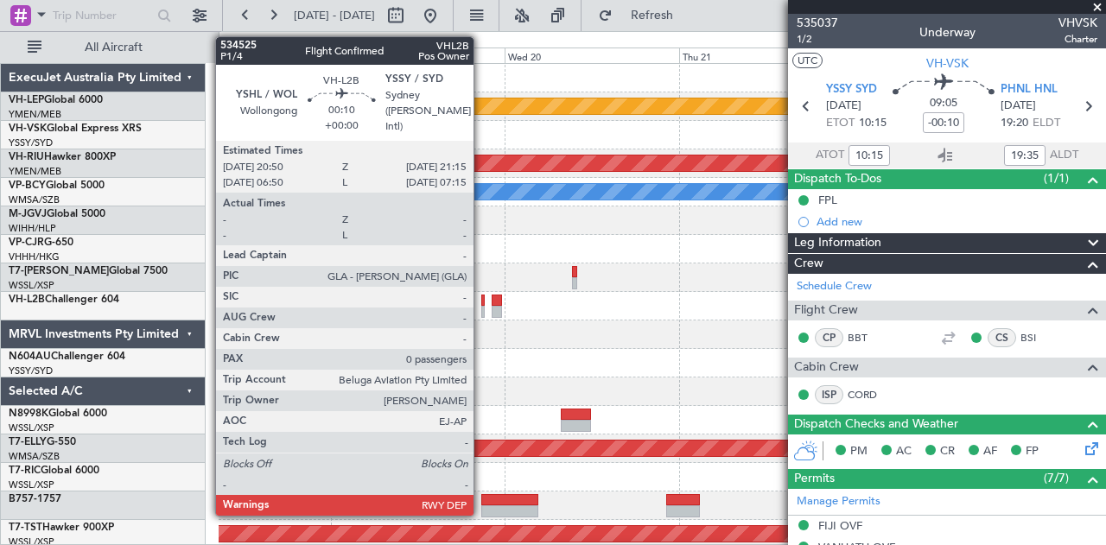
click at [482, 297] on div at bounding box center [482, 301] width 3 height 12
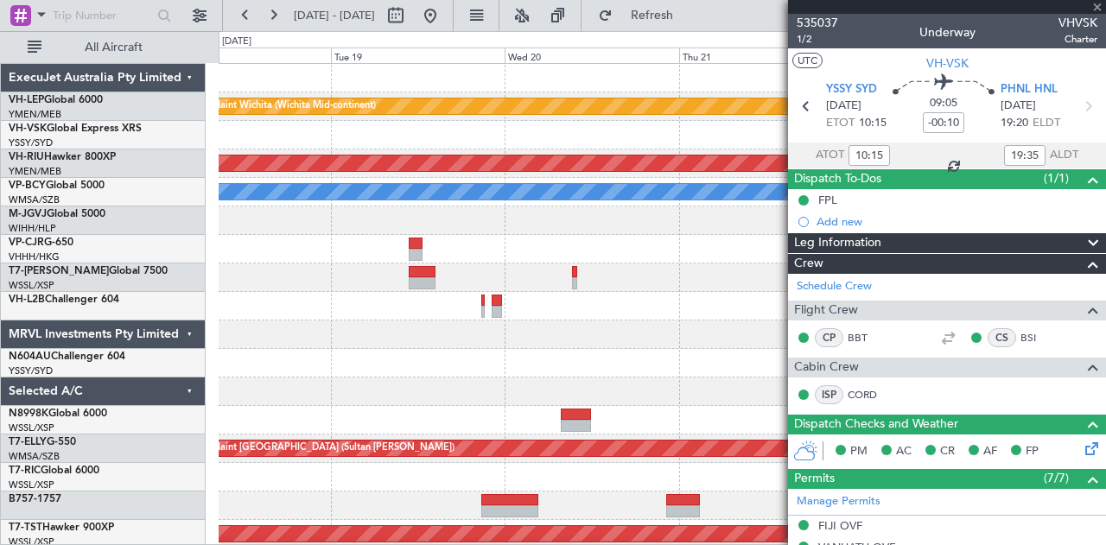
type input "0"
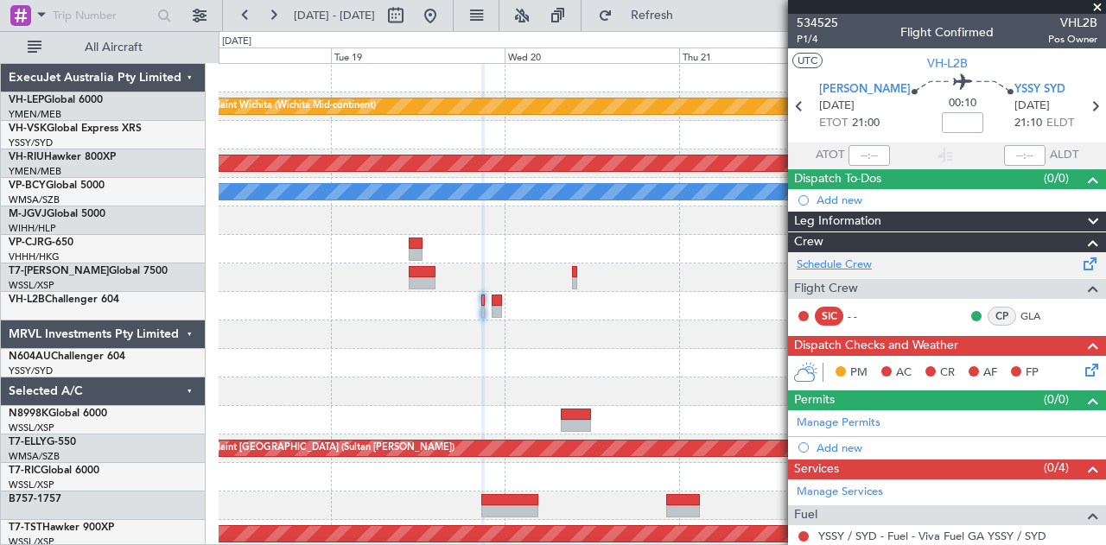
click at [856, 267] on link "Schedule Crew" at bounding box center [834, 265] width 75 height 17
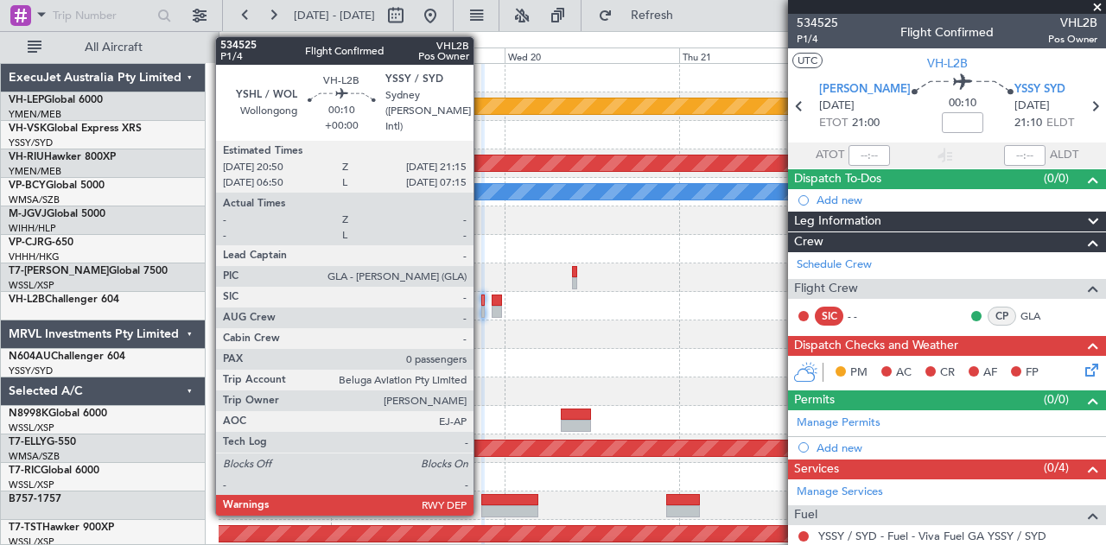
click at [482, 299] on div at bounding box center [482, 301] width 3 height 12
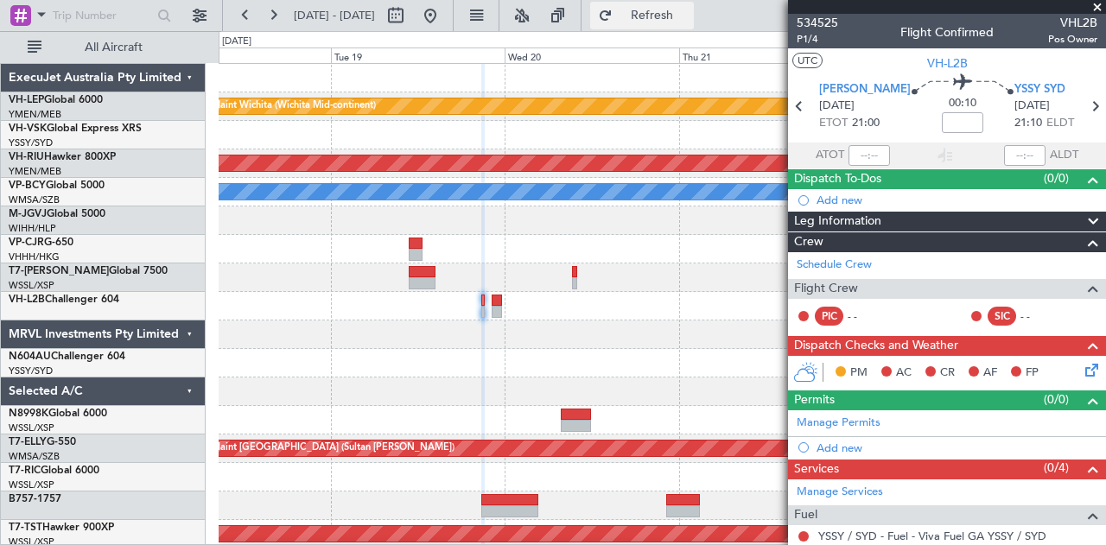
click at [689, 15] on span "Refresh" at bounding box center [652, 16] width 73 height 12
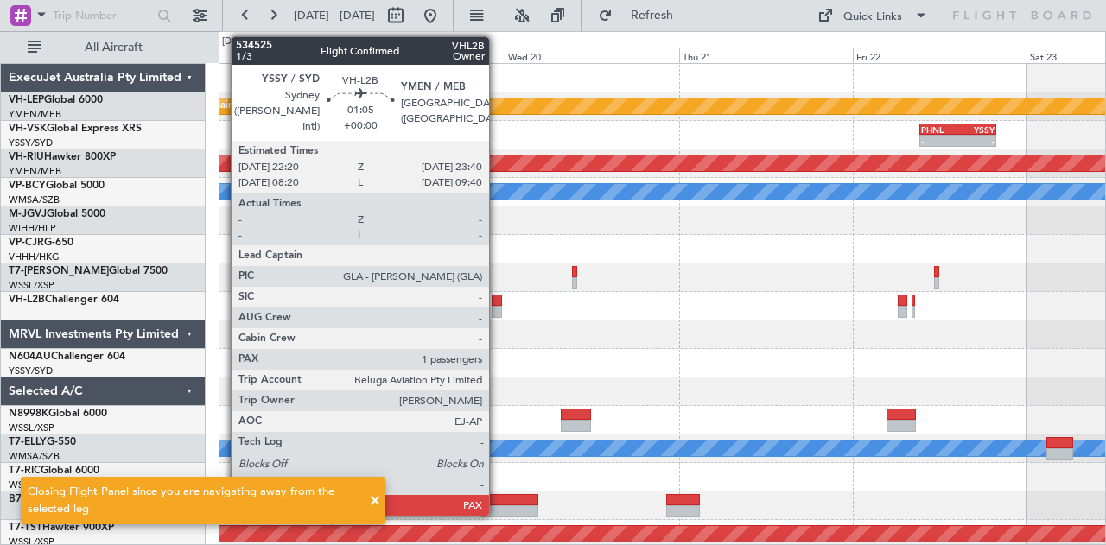
click at [498, 308] on div at bounding box center [497, 312] width 10 height 12
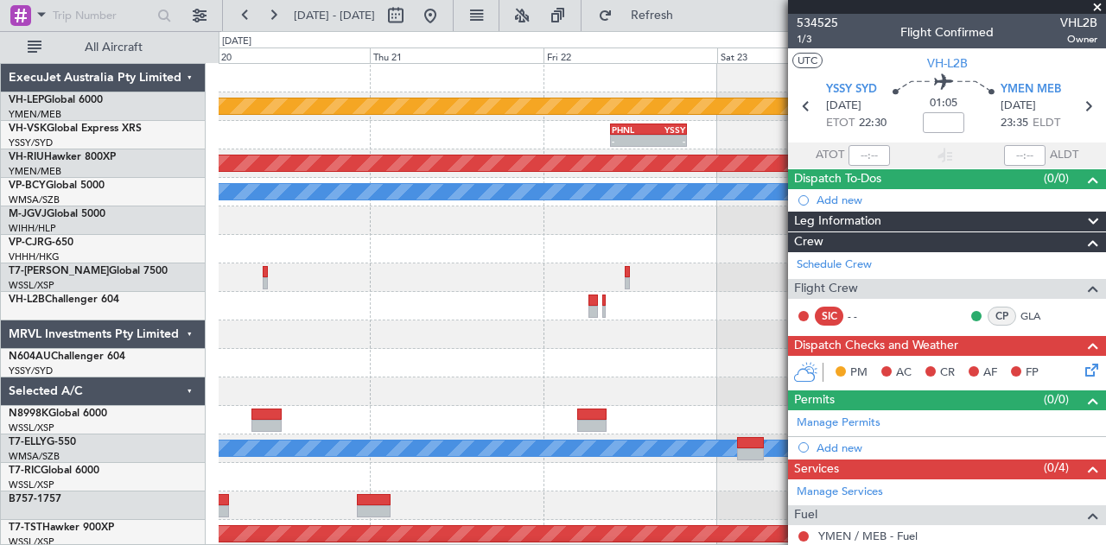
click at [387, 351] on div "Unplanned Maint Wichita (Wichita Mid-continent) - - PHNL 09:20 Z YSSY 19:50 Z P…" at bounding box center [662, 534] width 887 height 941
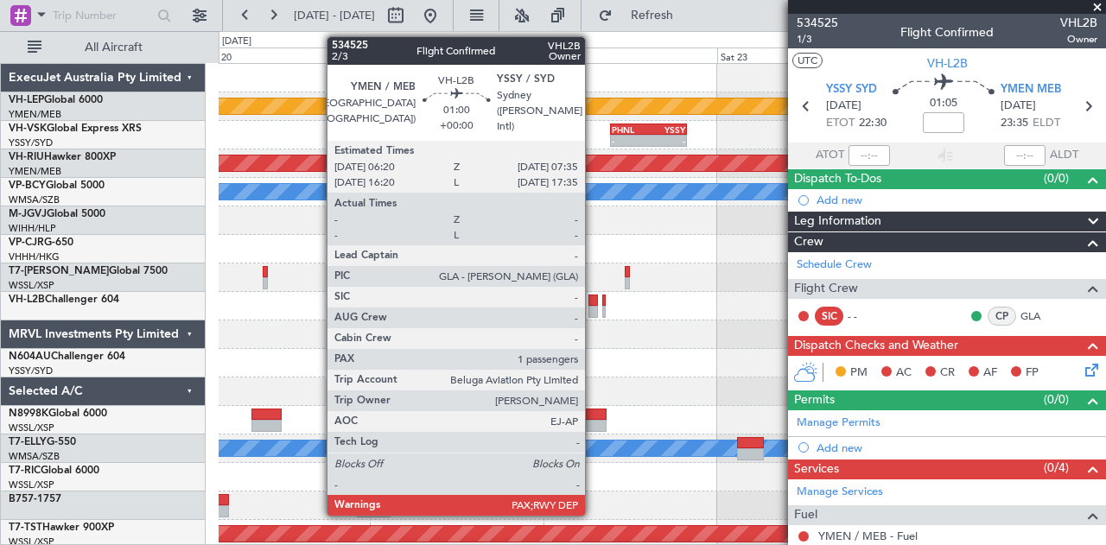
click at [594, 306] on div at bounding box center [593, 312] width 10 height 12
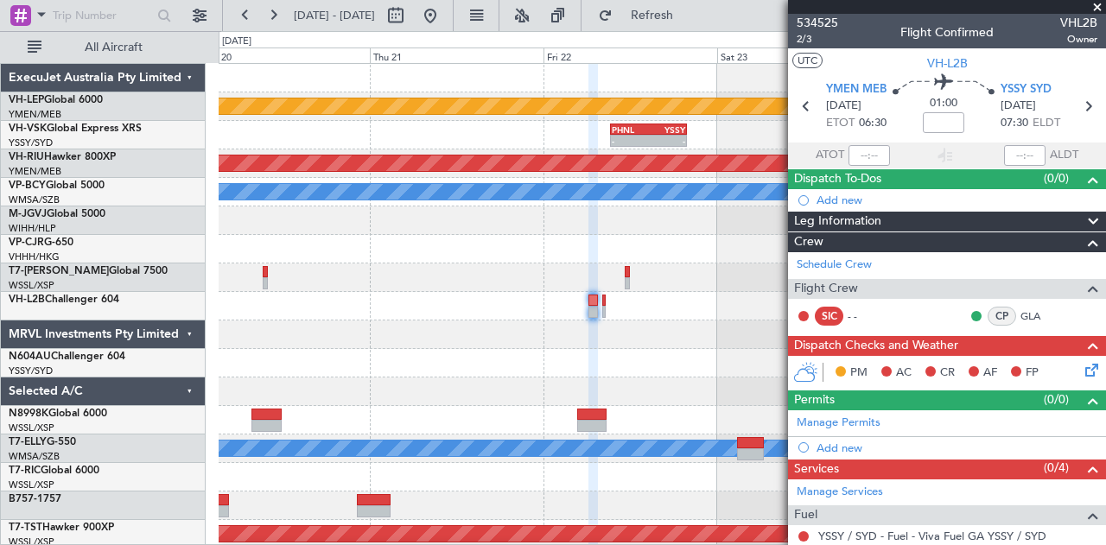
click at [505, 314] on div at bounding box center [662, 306] width 887 height 29
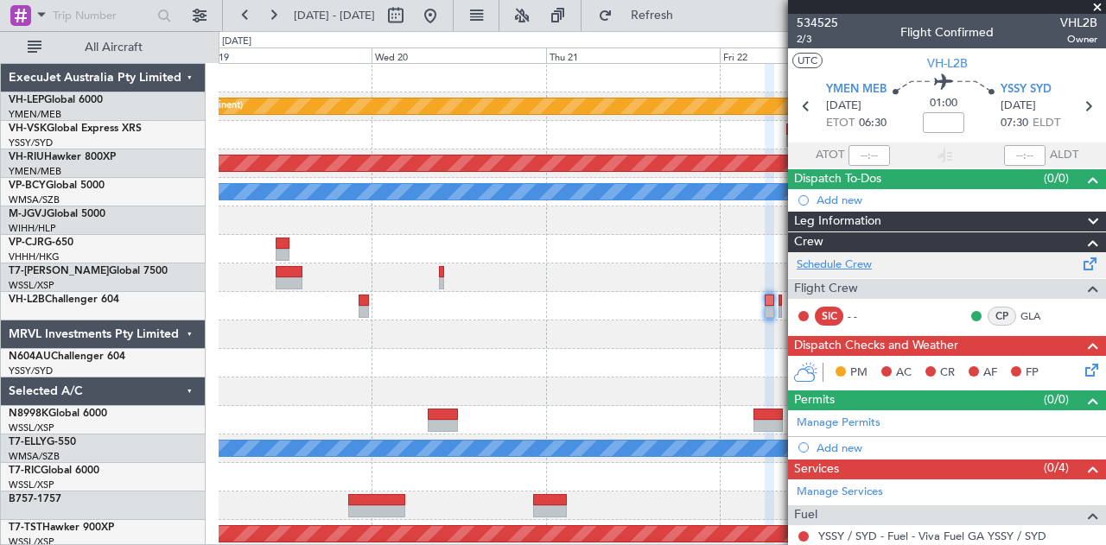
click at [809, 262] on link "Schedule Crew" at bounding box center [834, 265] width 75 height 17
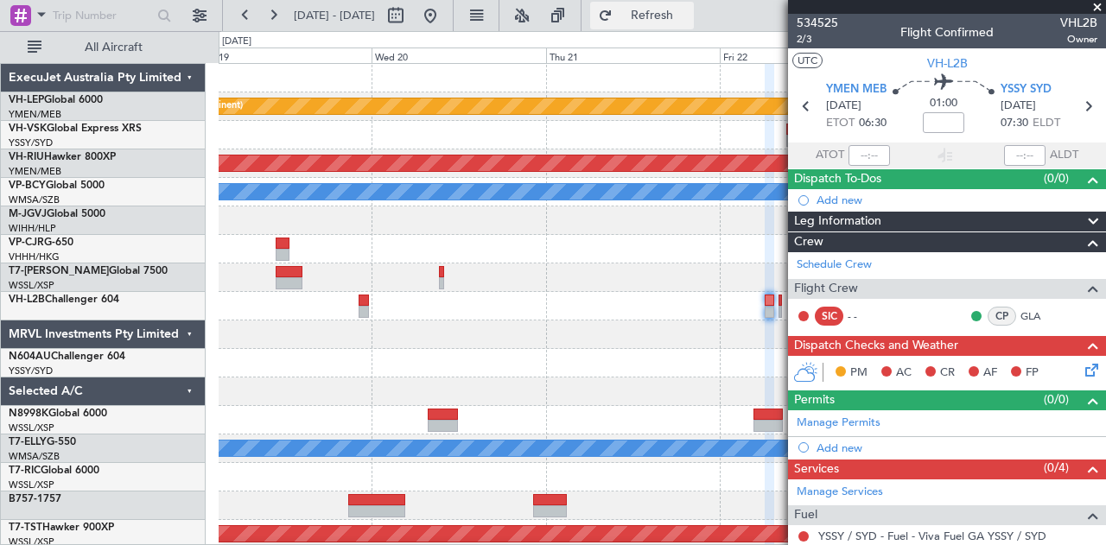
click at [689, 11] on span "Refresh" at bounding box center [652, 16] width 73 height 12
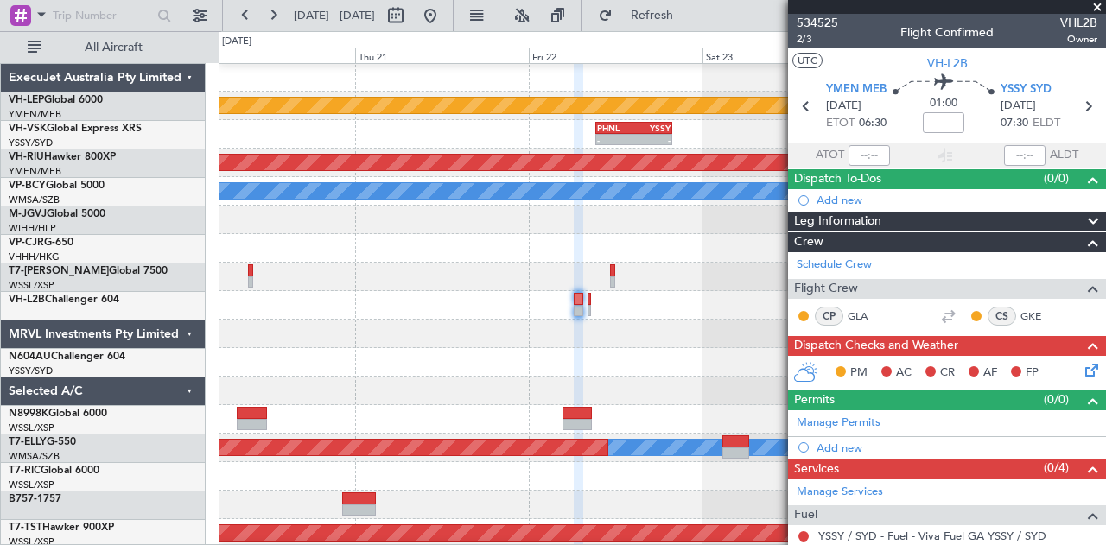
scroll to position [2, 0]
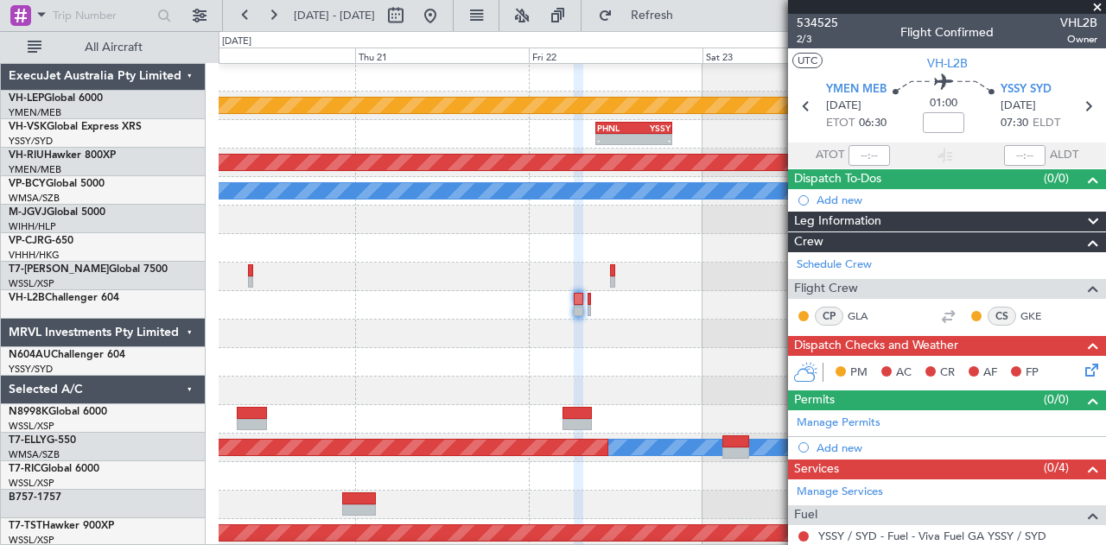
click at [436, 328] on div at bounding box center [662, 334] width 887 height 29
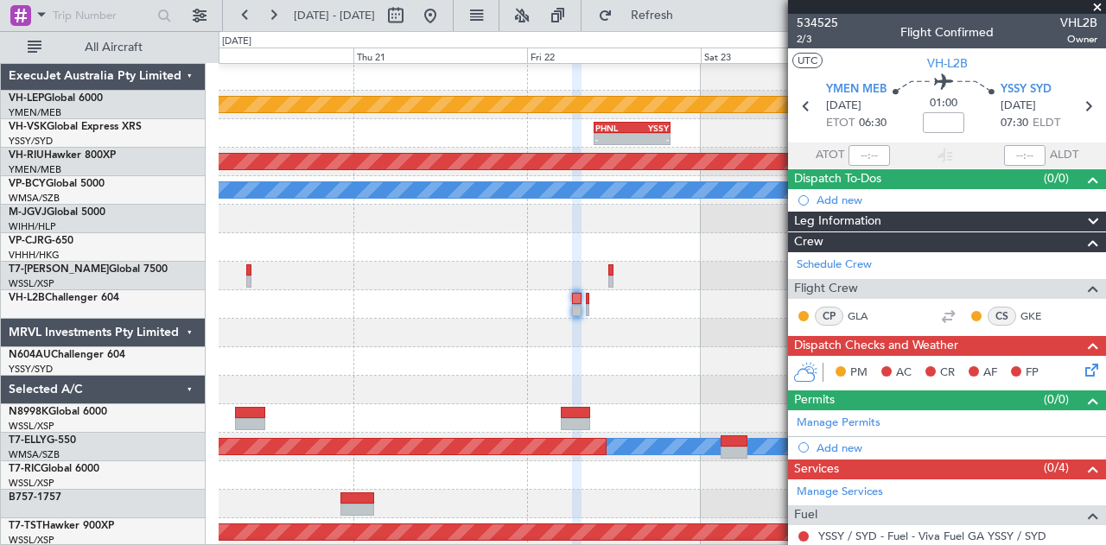
scroll to position [154, 0]
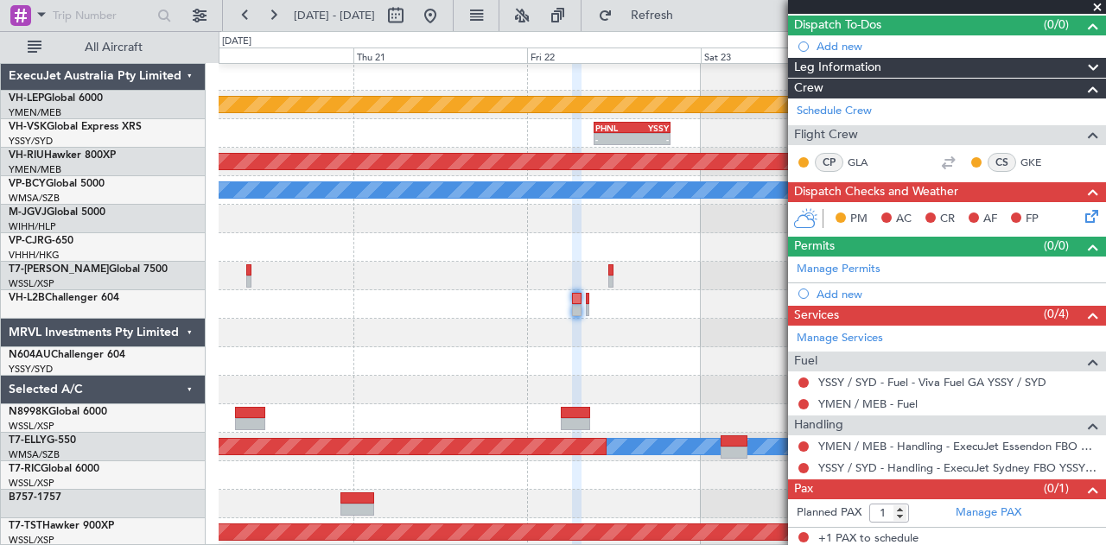
click at [532, 302] on div at bounding box center [662, 304] width 887 height 29
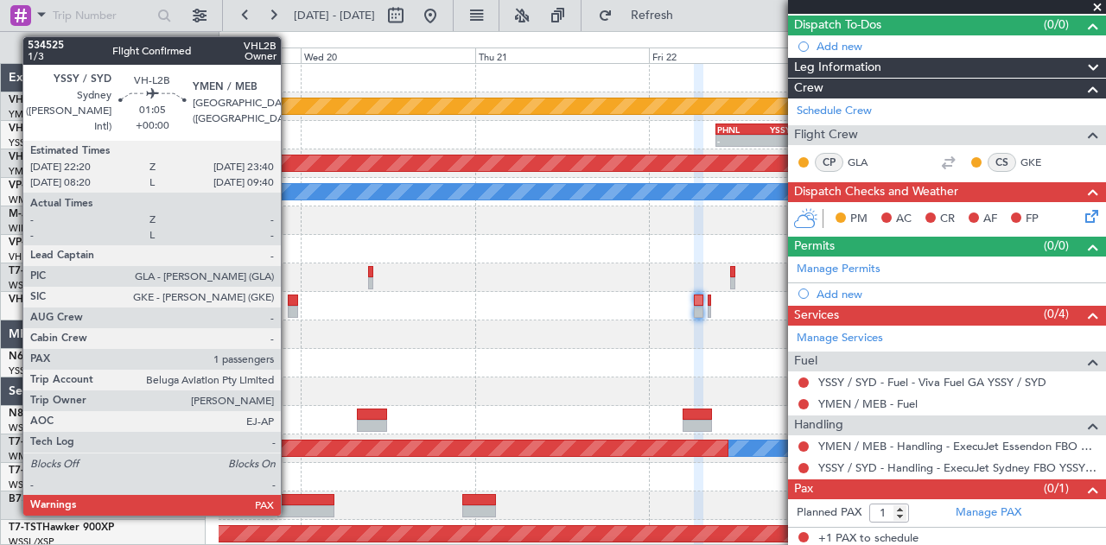
click at [289, 302] on div at bounding box center [293, 301] width 10 height 12
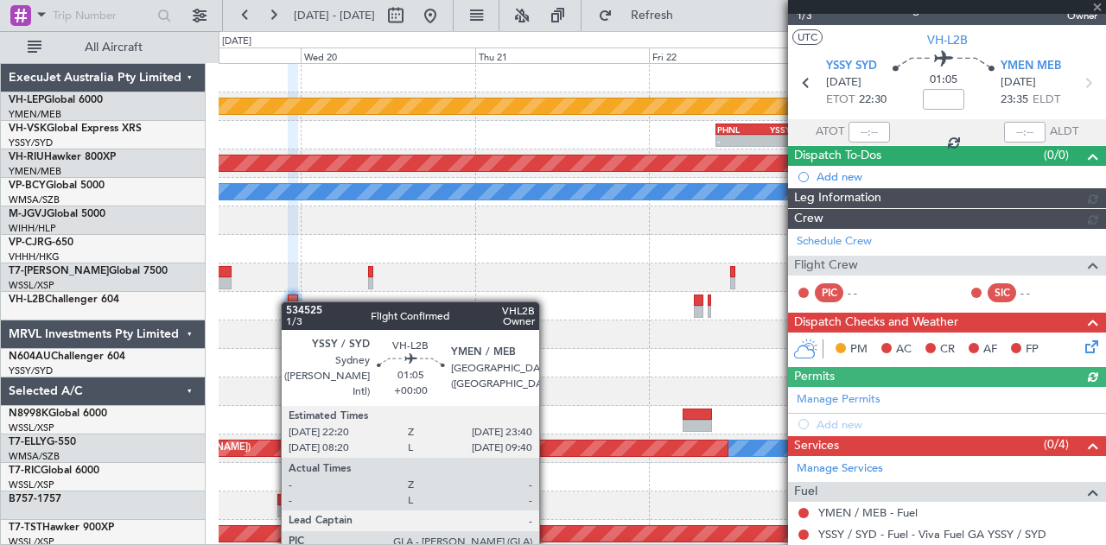
scroll to position [154, 0]
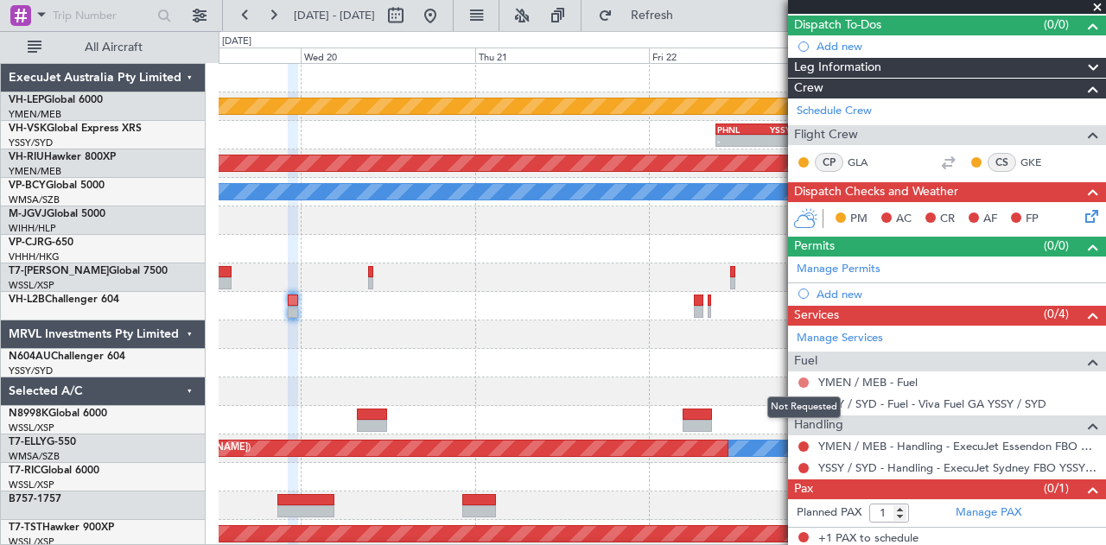
click at [807, 378] on button at bounding box center [803, 383] width 10 height 10
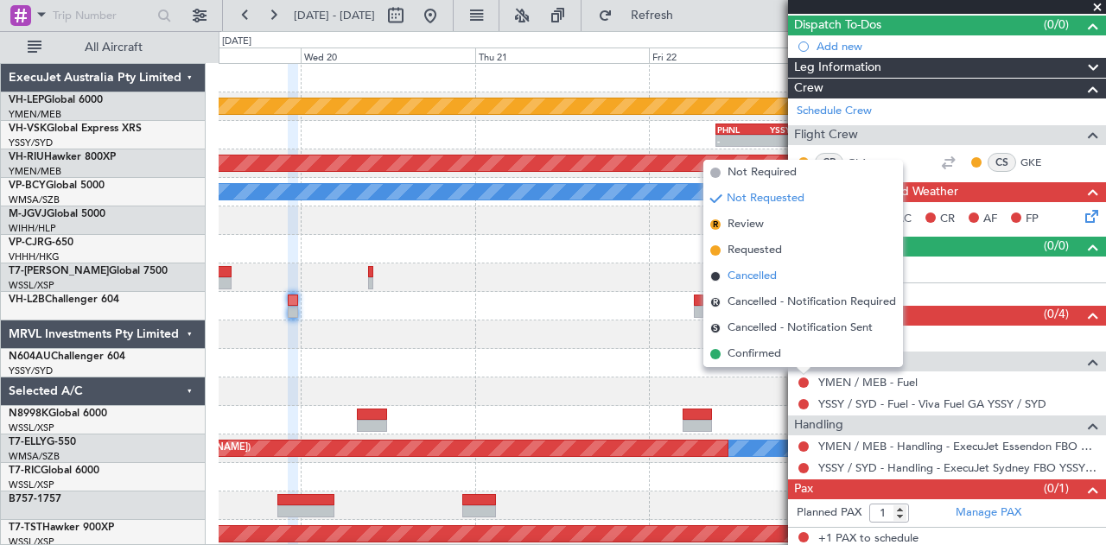
click at [752, 275] on span "Cancelled" at bounding box center [752, 276] width 49 height 17
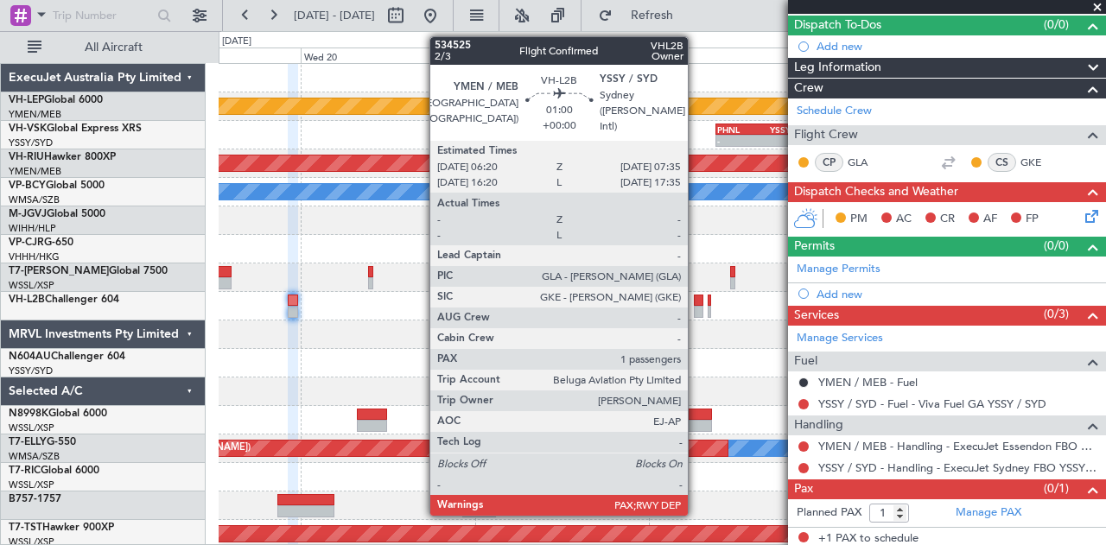
click at [696, 307] on div at bounding box center [699, 312] width 10 height 12
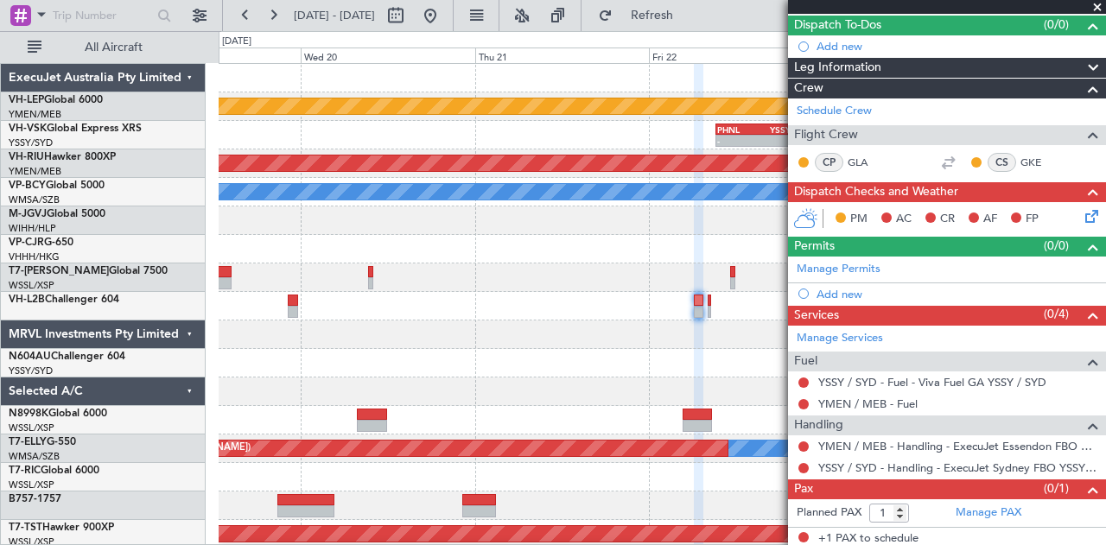
click at [482, 340] on div at bounding box center [662, 335] width 887 height 29
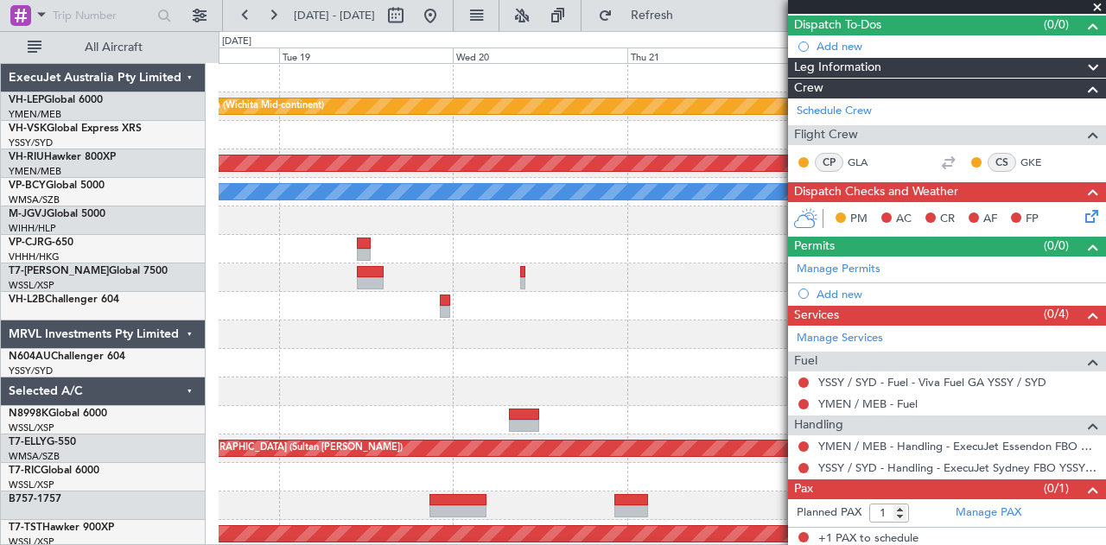
click at [454, 327] on div at bounding box center [662, 335] width 887 height 29
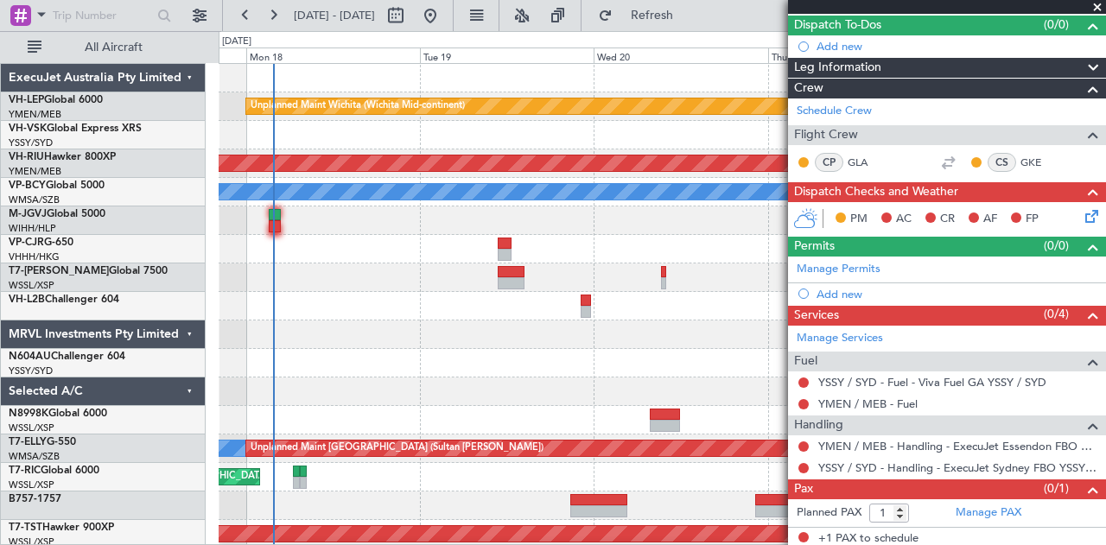
click at [544, 345] on div at bounding box center [662, 335] width 887 height 29
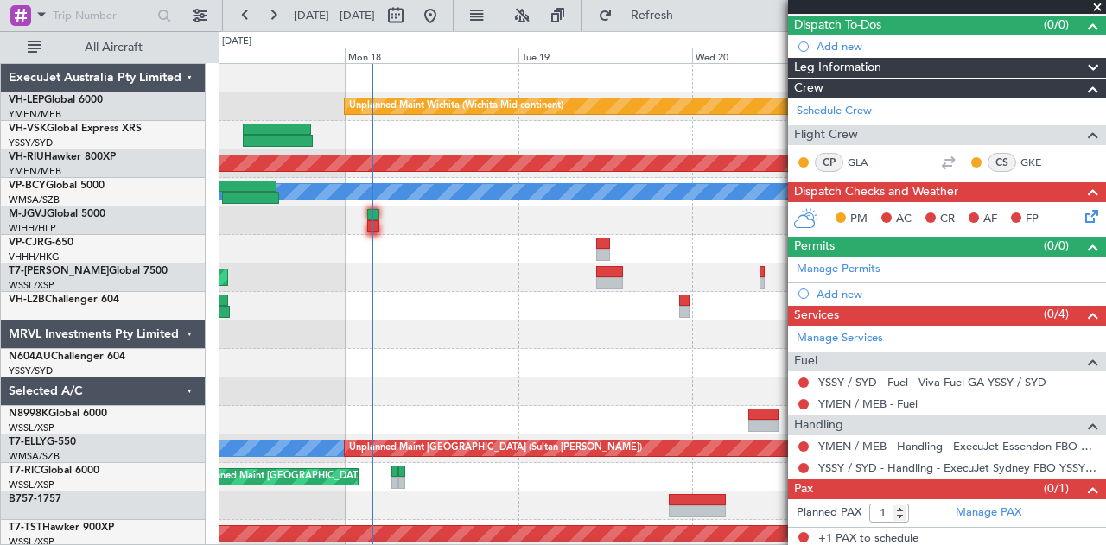
click at [406, 334] on div at bounding box center [662, 335] width 887 height 29
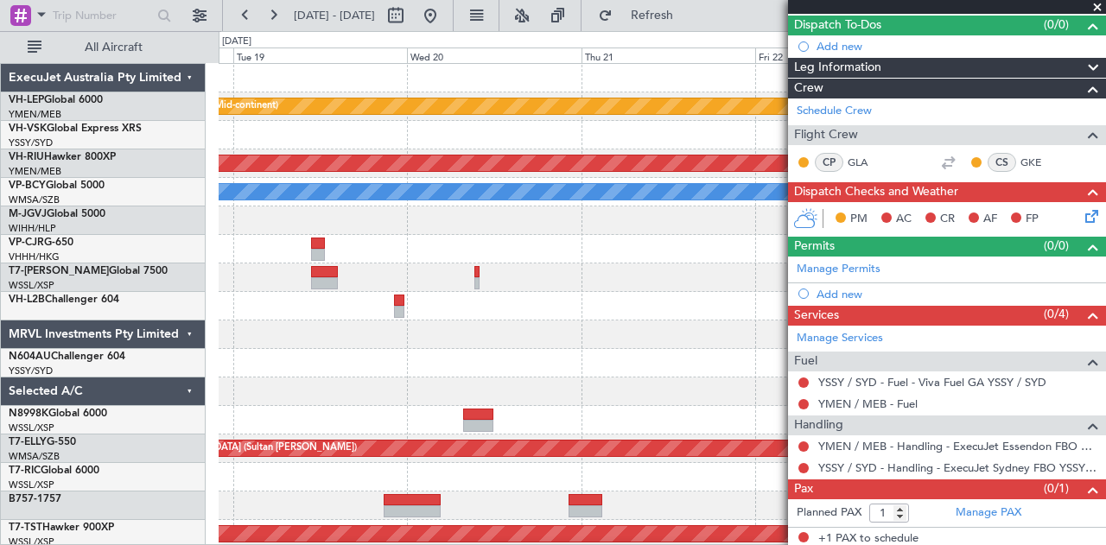
click at [438, 318] on div at bounding box center [662, 306] width 887 height 29
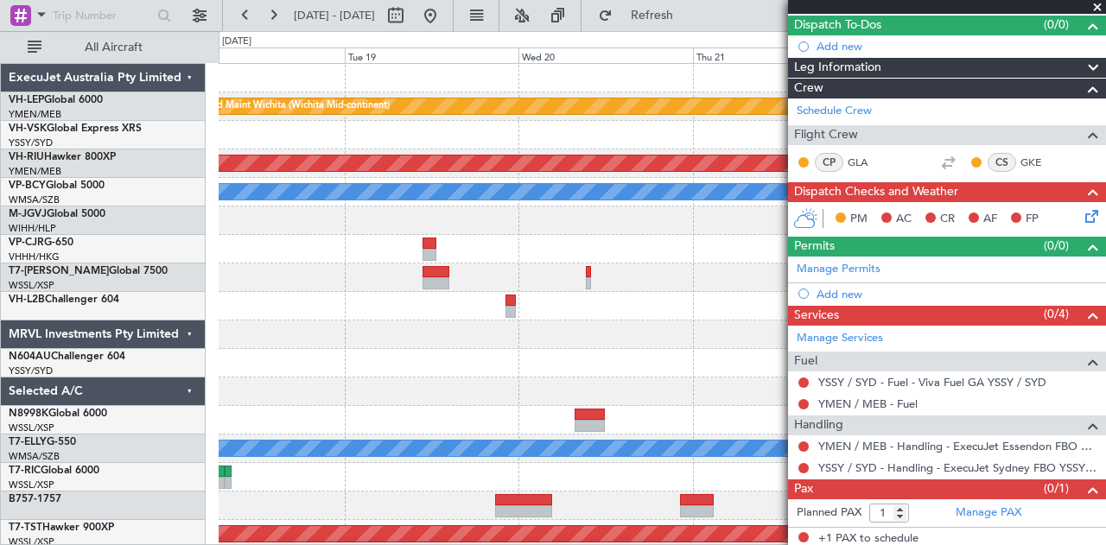
click at [444, 336] on div at bounding box center [662, 335] width 887 height 29
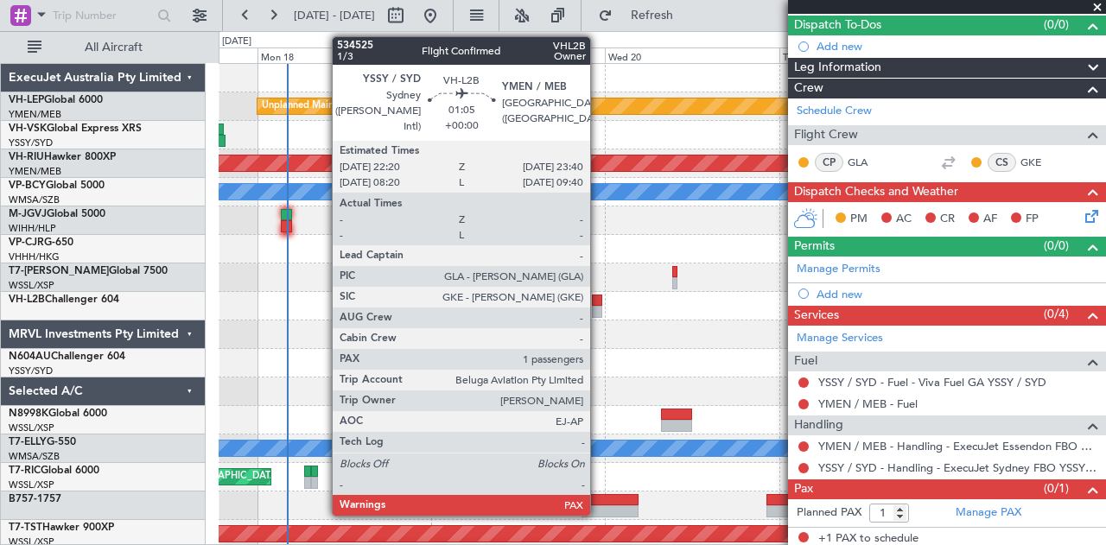
click at [599, 301] on div at bounding box center [597, 301] width 10 height 12
